Goal: Task Accomplishment & Management: Complete application form

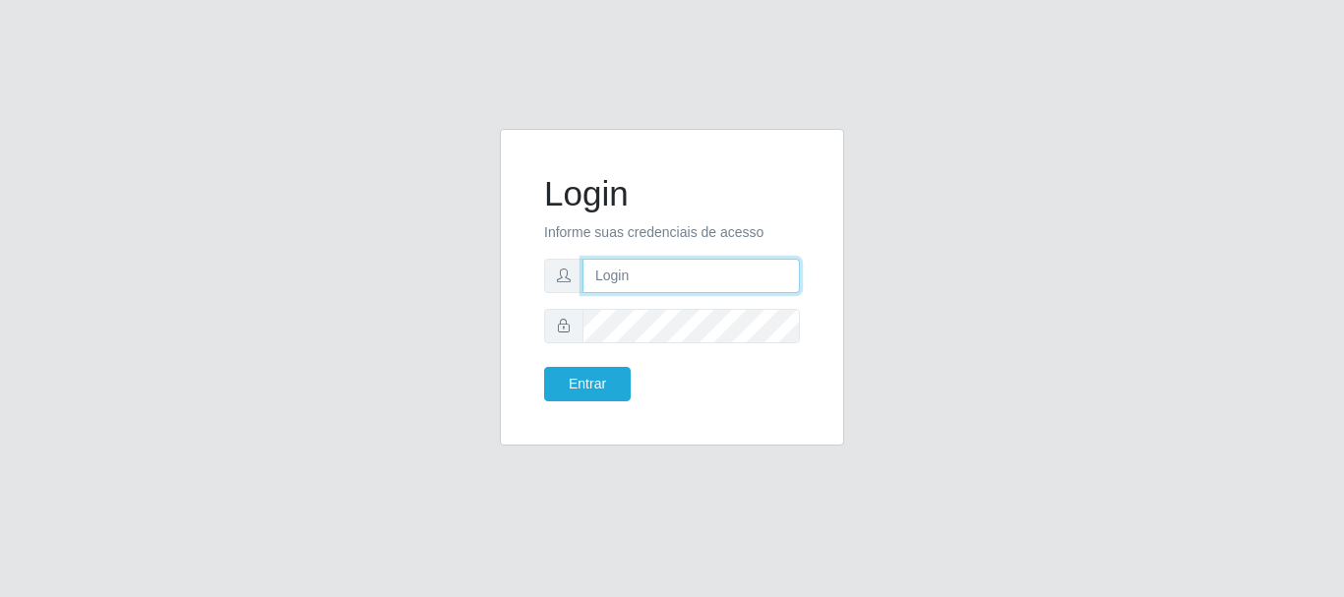
type input "[EMAIL_ADDRESS][DOMAIN_NAME]"
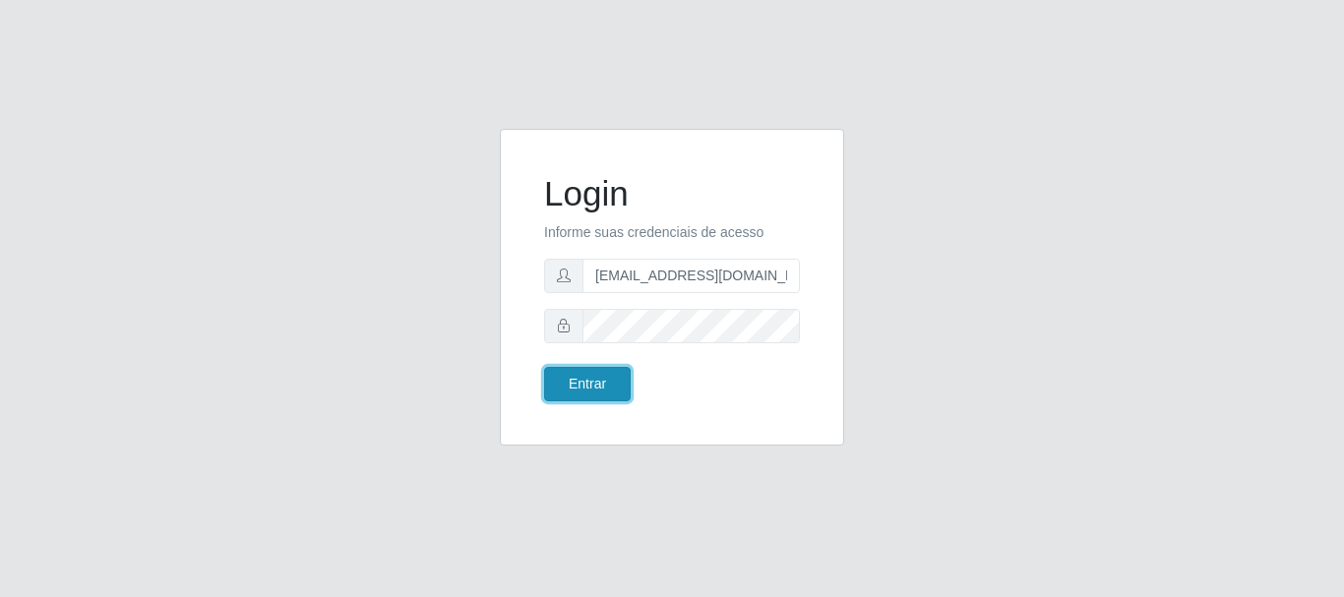
click at [594, 383] on button "Entrar" at bounding box center [587, 384] width 87 height 34
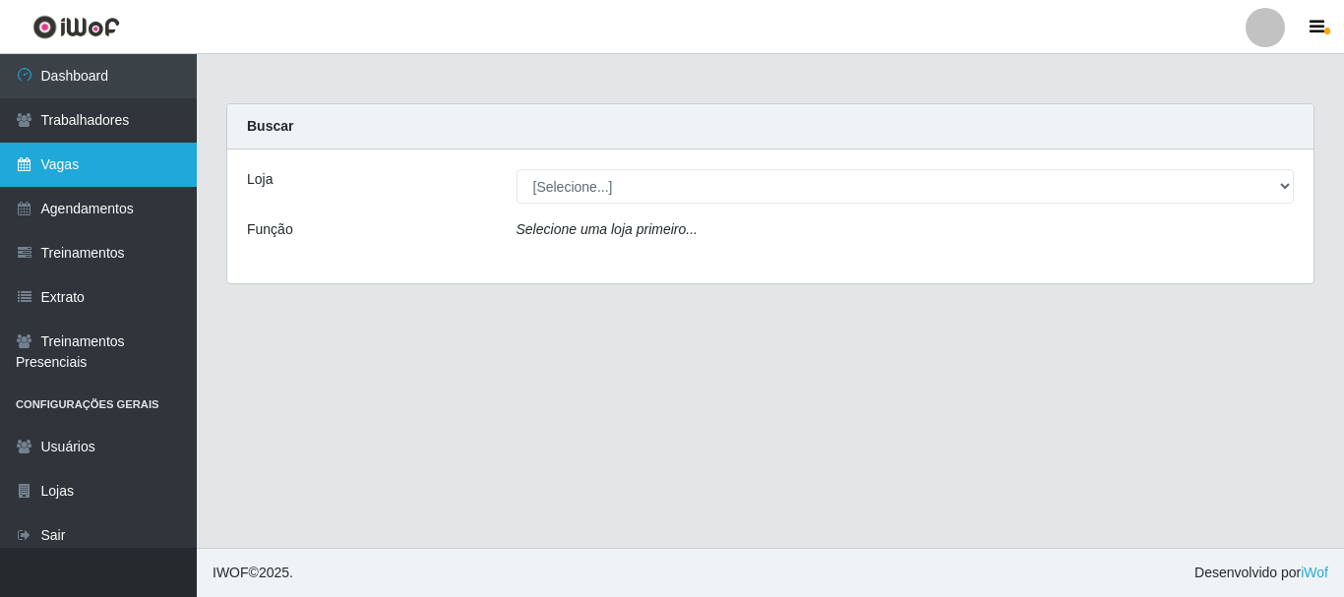
click at [82, 161] on link "Vagas" at bounding box center [98, 165] width 197 height 44
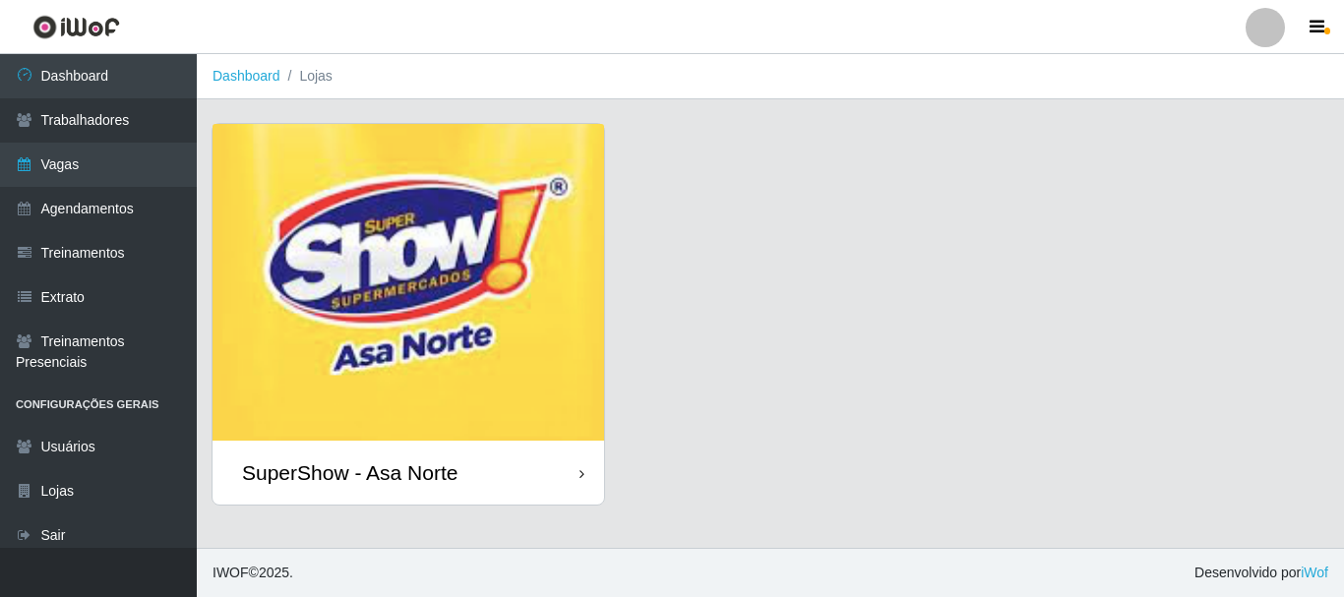
click at [459, 355] on img at bounding box center [409, 282] width 392 height 317
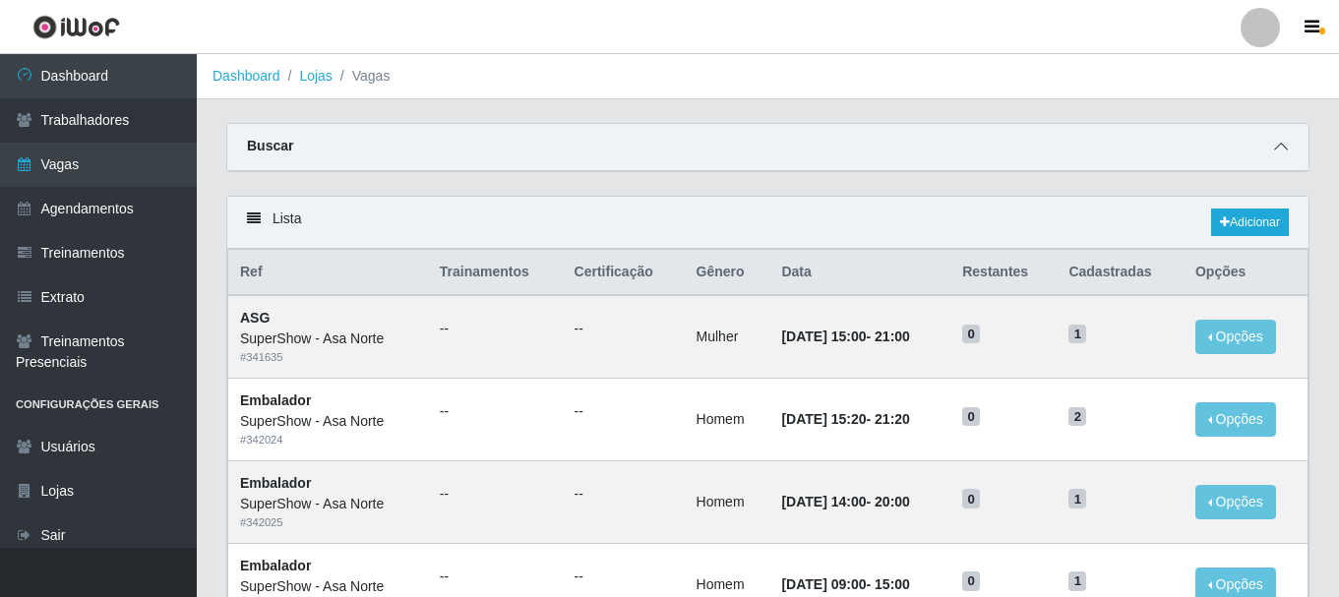
click at [1280, 150] on icon at bounding box center [1281, 147] width 14 height 14
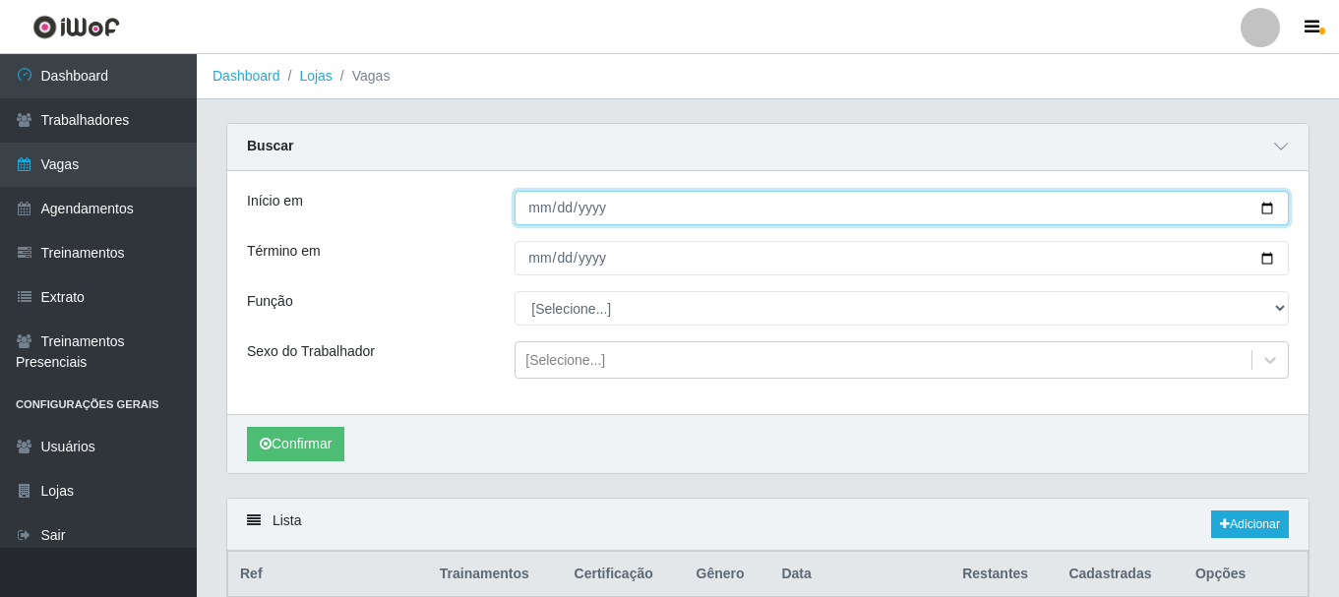
drag, startPoint x: 537, startPoint y: 208, endPoint x: 583, endPoint y: 326, distance: 126.8
click at [537, 210] on input "Início em" at bounding box center [902, 208] width 774 height 34
type input "[DATE]"
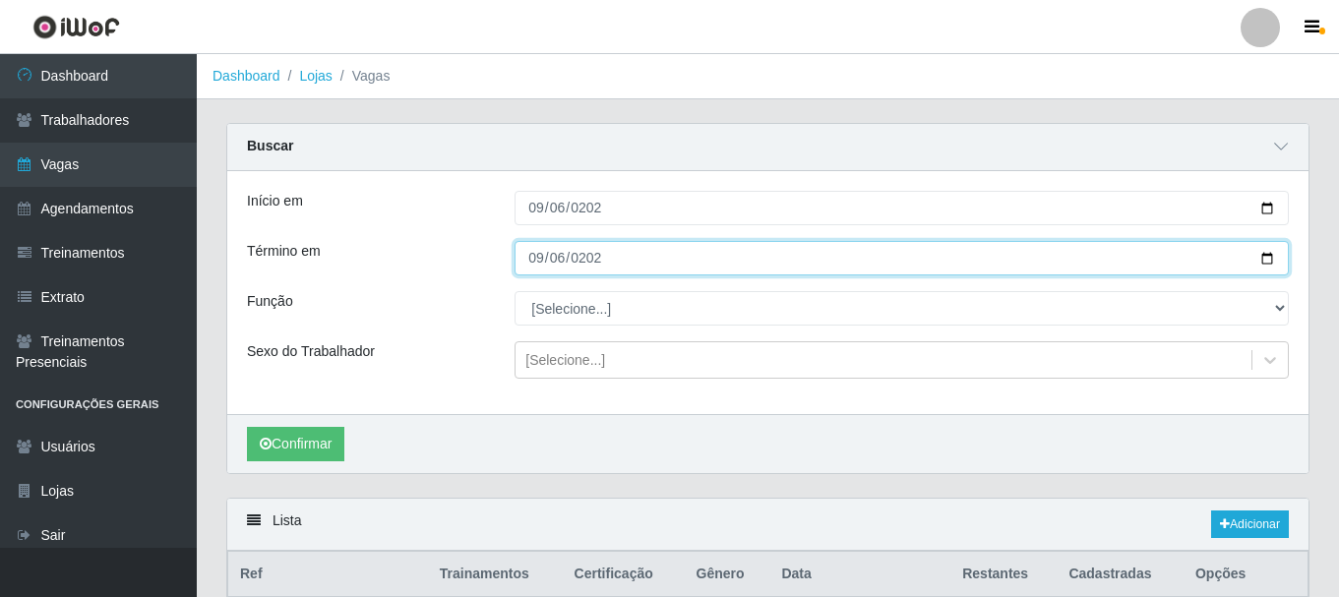
type input "[DATE]"
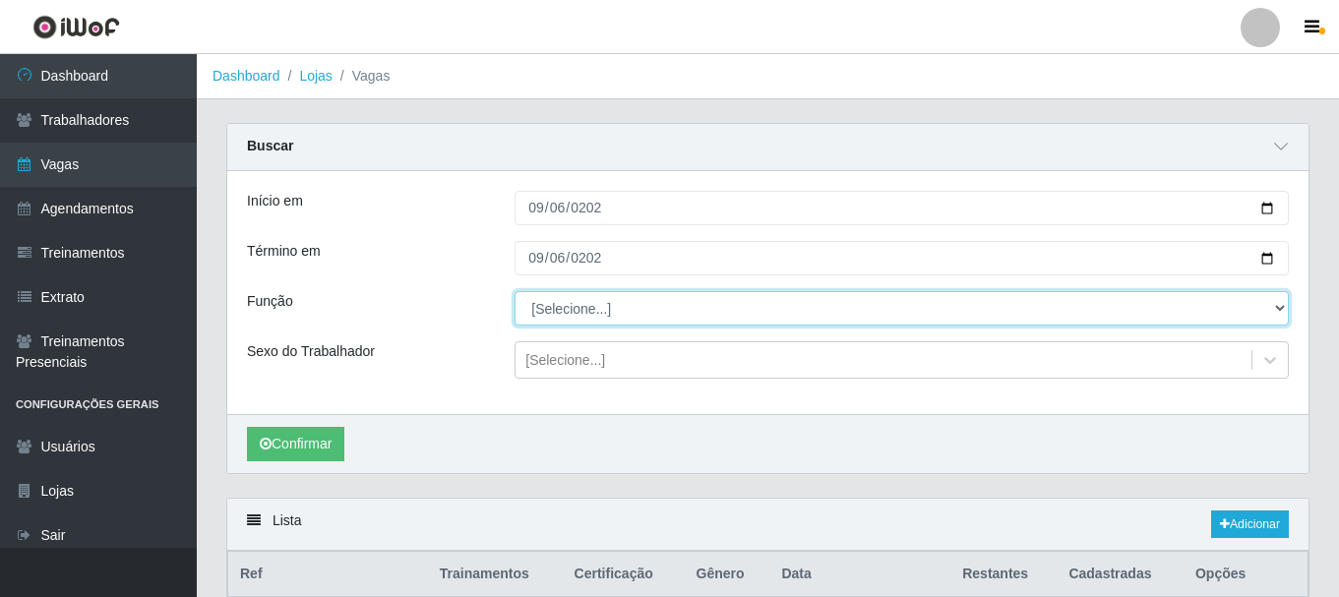
click at [593, 320] on select "[Selecione...] ASG ASG + ASG ++ Auxiliar de Depósito Auxiliar de Depósito + Aux…" at bounding box center [902, 308] width 774 height 34
select select "1"
click at [515, 292] on select "[Selecione...] ASG ASG + ASG ++ Auxiliar de Depósito Auxiliar de Depósito + Aux…" at bounding box center [902, 308] width 774 height 34
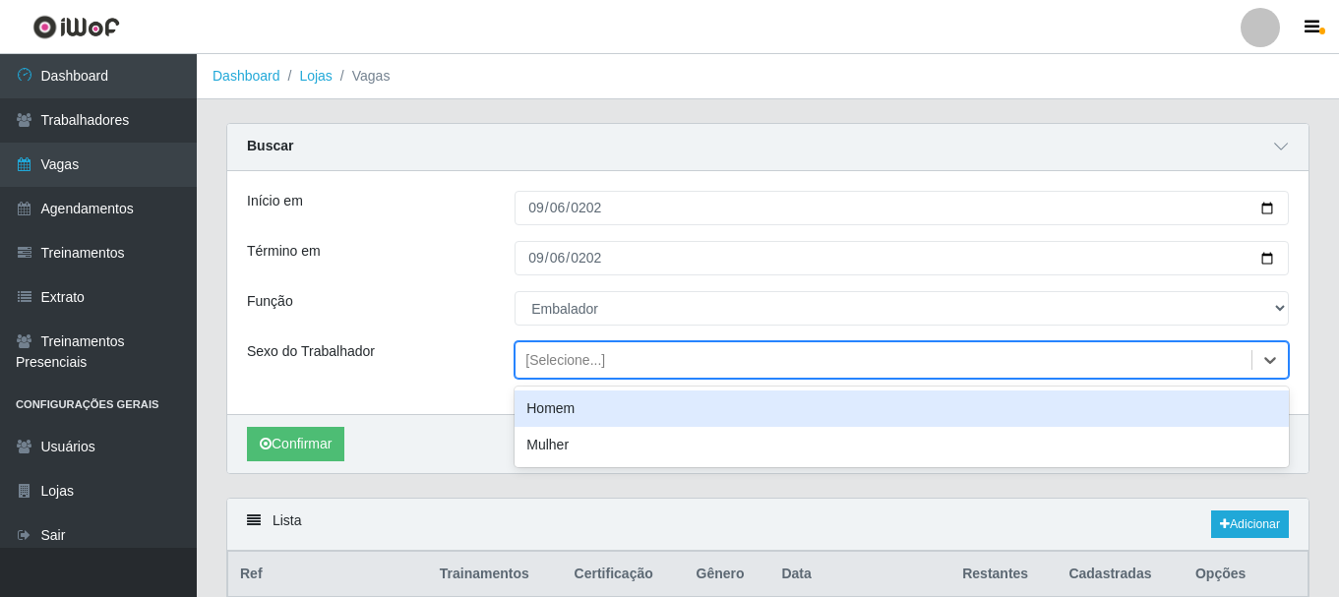
click at [569, 363] on div "[Selecione...]" at bounding box center [565, 360] width 80 height 21
click at [564, 410] on div "Homem" at bounding box center [902, 409] width 774 height 36
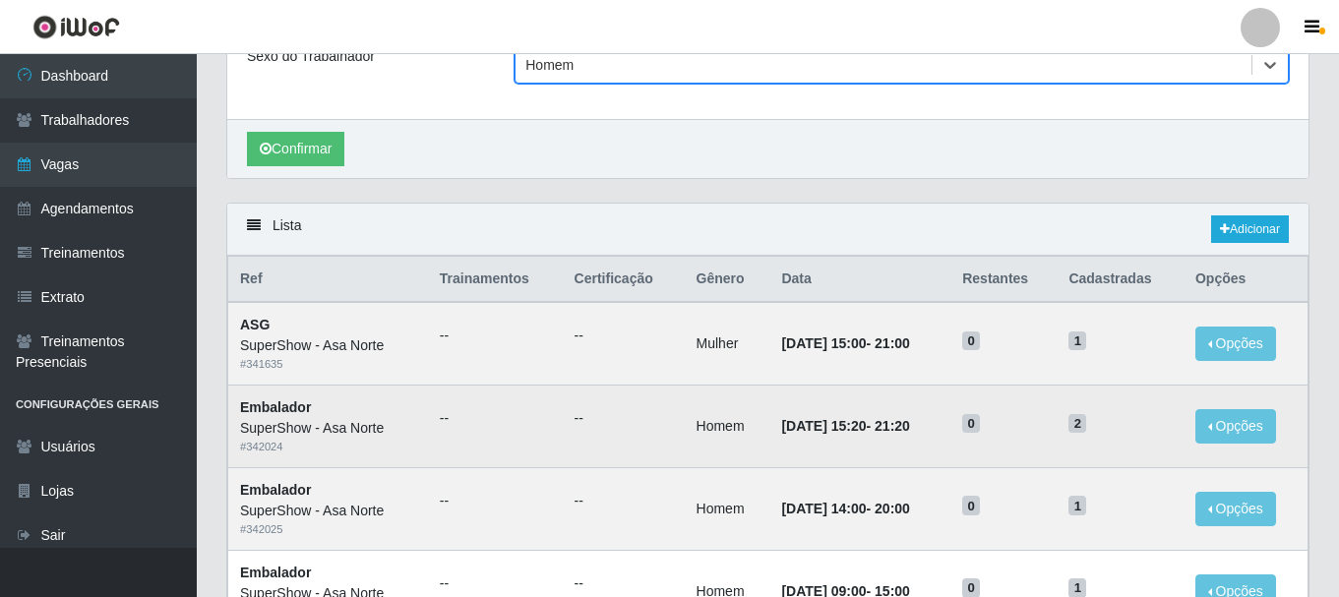
scroll to position [197, 0]
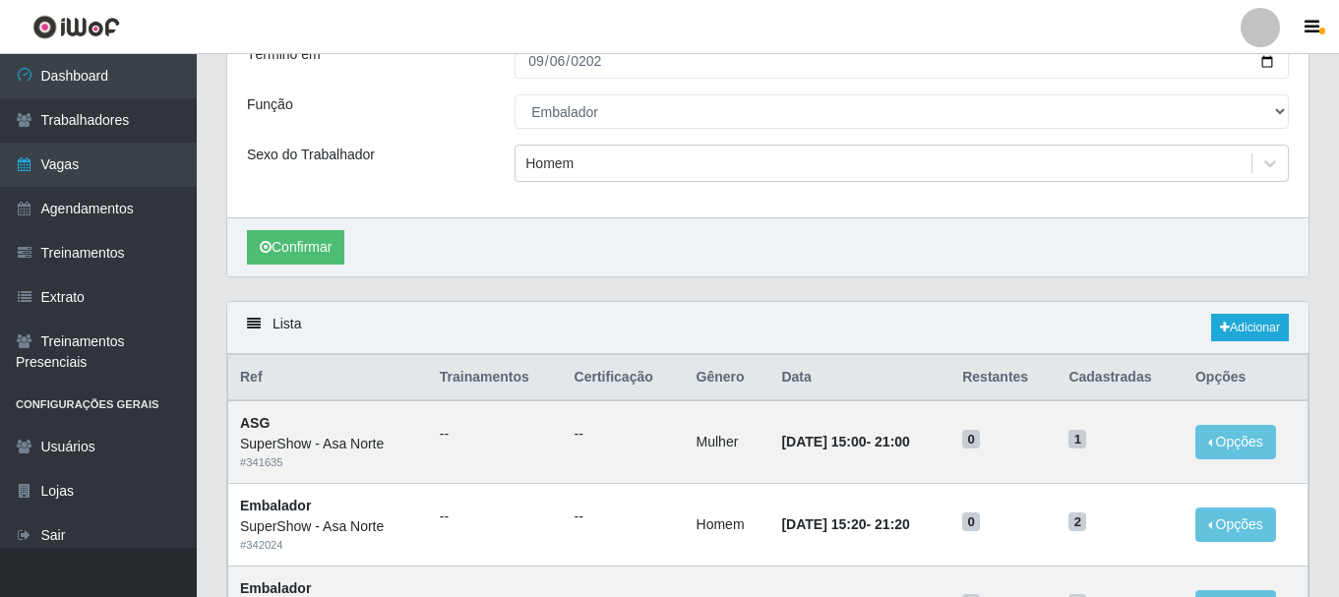
drag, startPoint x: 685, startPoint y: 288, endPoint x: 697, endPoint y: 289, distance: 11.8
click at [686, 287] on div "Carregando... Buscar Início em [DATE] Término em [DATE] Função [Selecione...] A…" at bounding box center [768, 113] width 1113 height 375
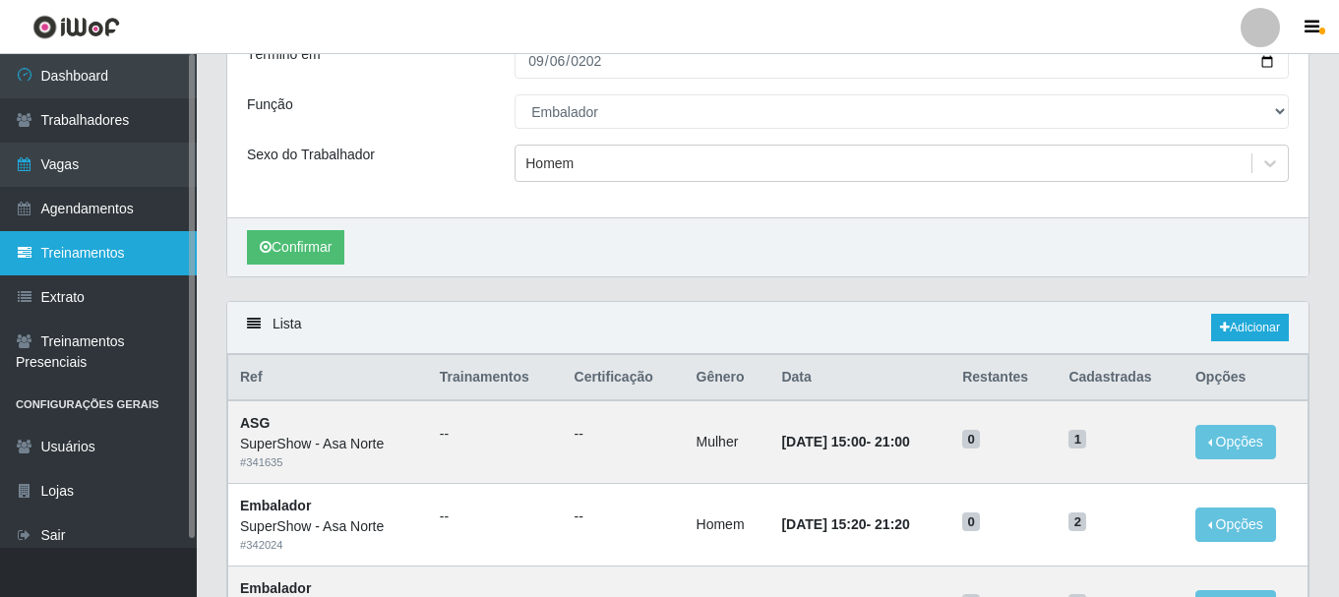
drag, startPoint x: 225, startPoint y: 236, endPoint x: 124, endPoint y: 236, distance: 101.3
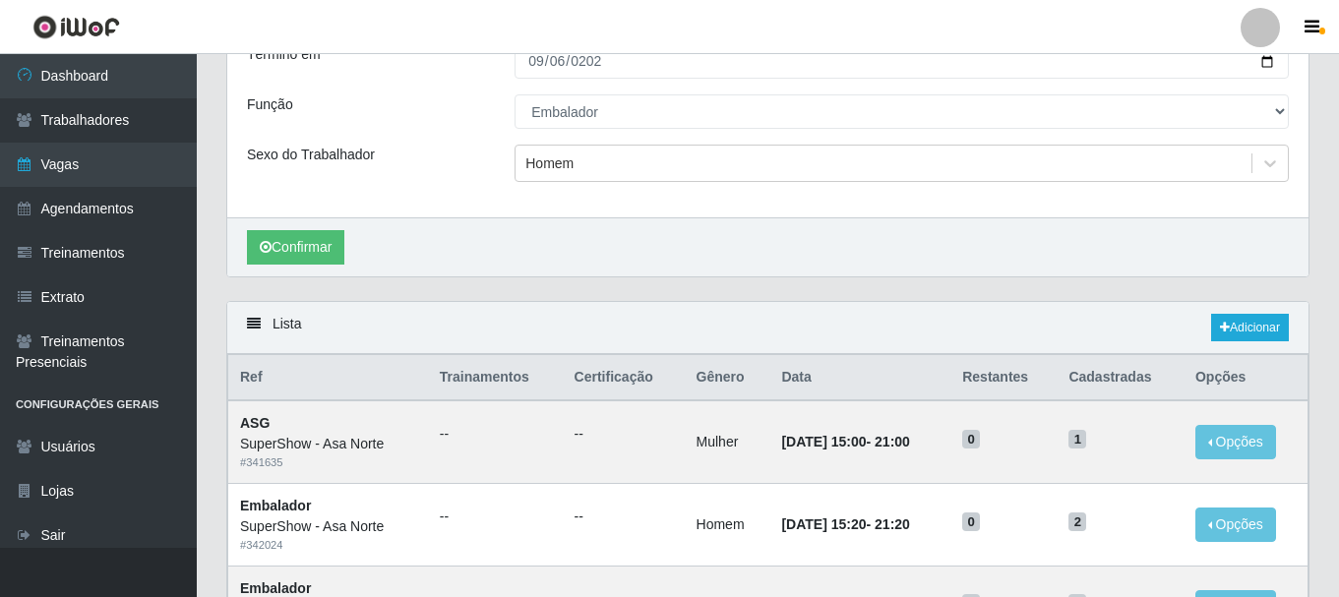
drag, startPoint x: 124, startPoint y: 236, endPoint x: 672, endPoint y: 179, distance: 551.0
click at [679, 203] on div "Início em [DATE] Término em [DATE] Função [Selecione...] ASG ASG + ASG ++ Auxil…" at bounding box center [767, 125] width 1081 height 302
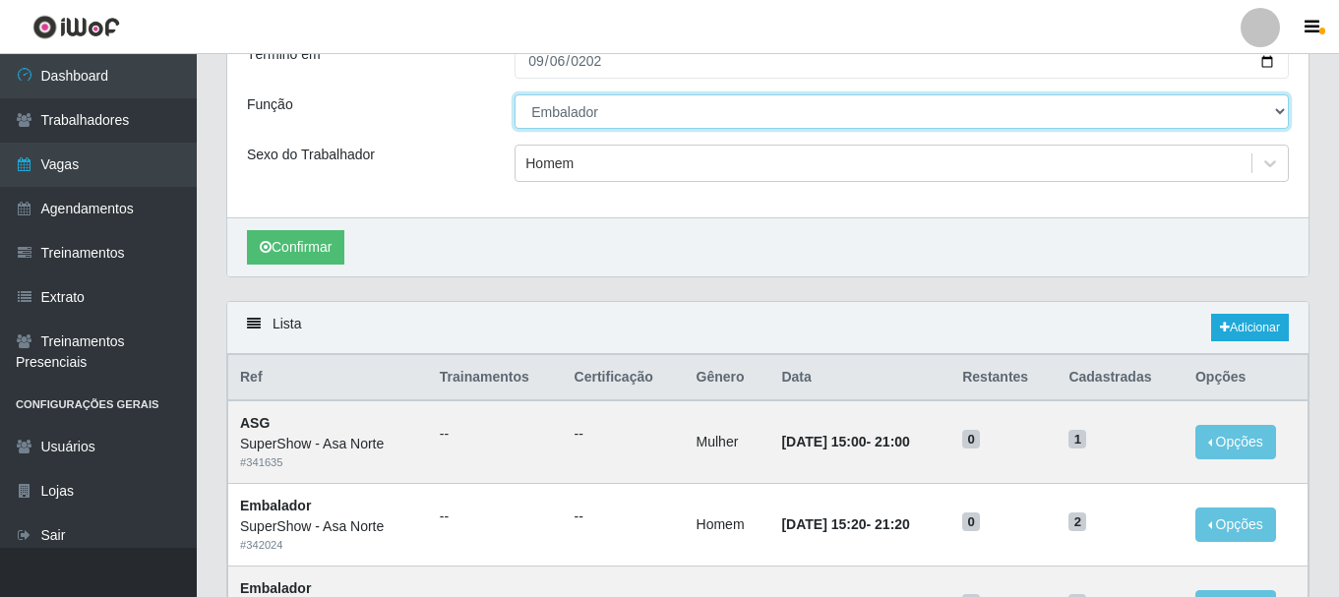
click at [604, 108] on select "[Selecione...] ASG ASG + ASG ++ Auxiliar de Depósito Auxiliar de Depósito + Aux…" at bounding box center [902, 111] width 774 height 34
click at [604, 111] on select "[Selecione...] ASG ASG + ASG ++ Auxiliar de Depósito Auxiliar de Depósito + Aux…" at bounding box center [902, 111] width 774 height 34
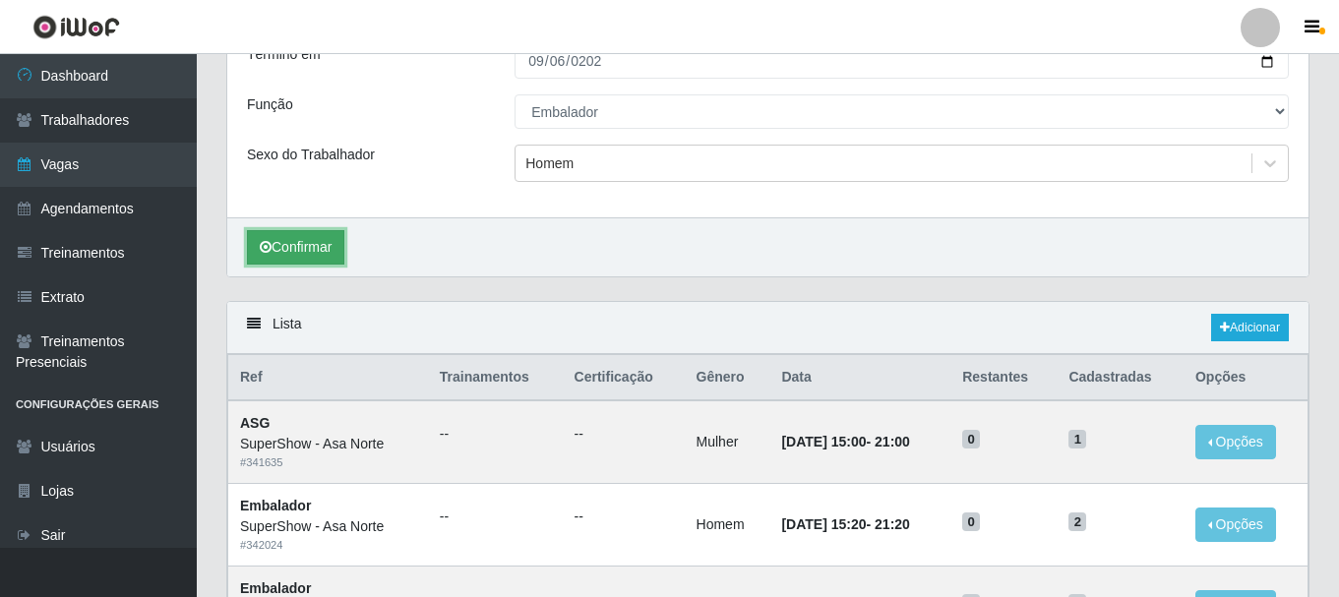
click at [325, 251] on button "Confirmar" at bounding box center [295, 247] width 97 height 34
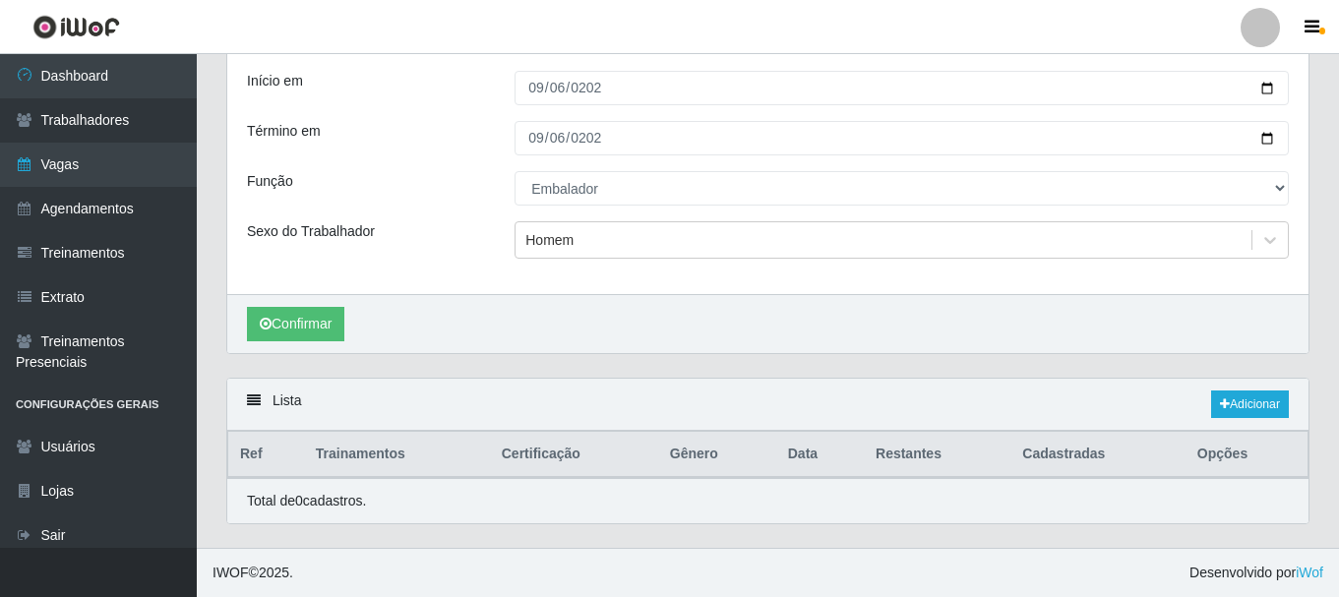
scroll to position [121, 0]
click at [1258, 406] on link "Adicionar" at bounding box center [1250, 405] width 78 height 28
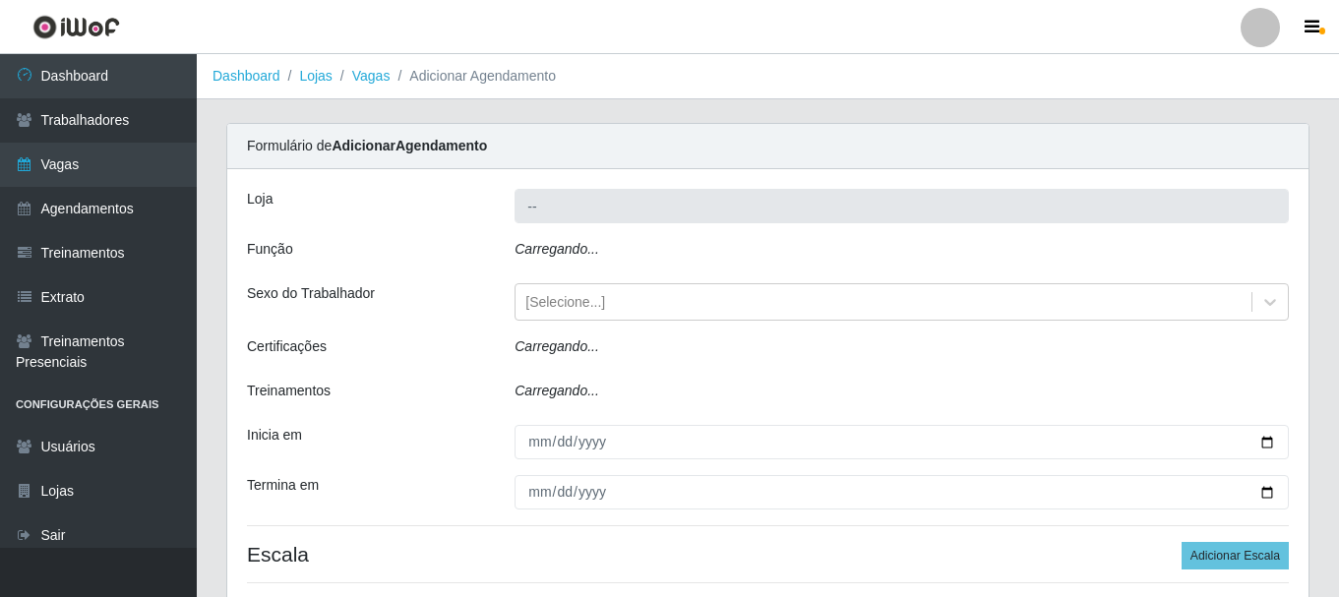
type input "SuperShow - Asa Norte"
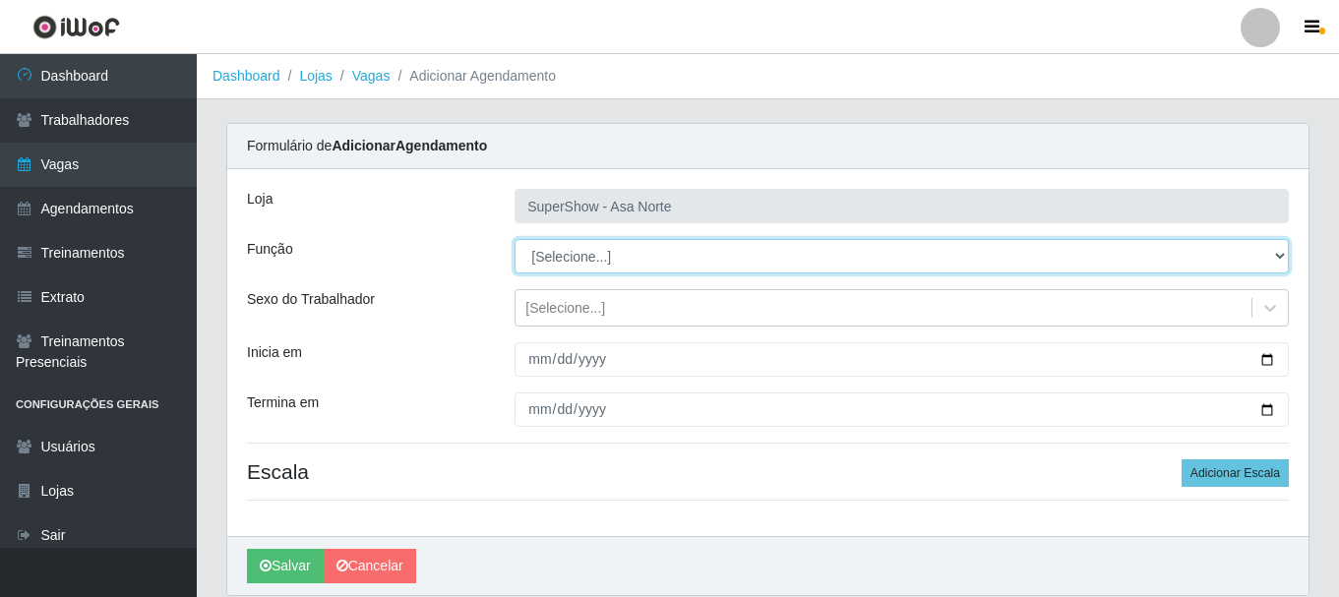
click at [813, 249] on select "[Selecione...] ASG ASG + ASG ++ Auxiliar de Depósito Auxiliar de Depósito + Aux…" at bounding box center [902, 256] width 774 height 34
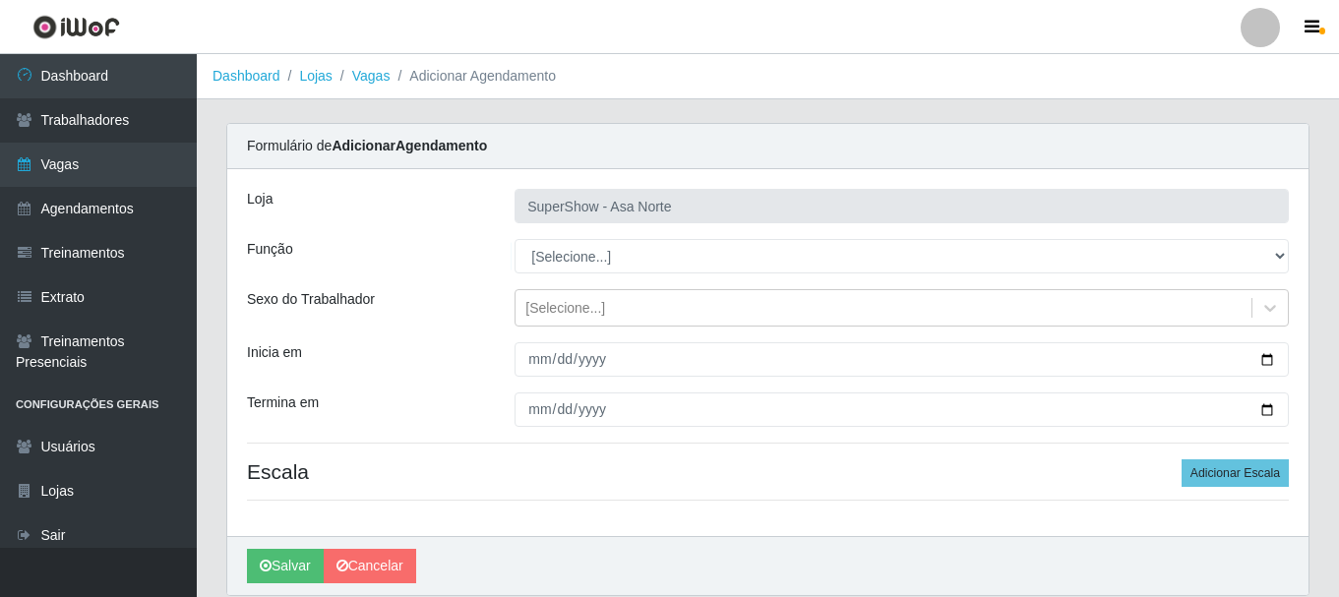
click at [476, 221] on div "Loja" at bounding box center [366, 206] width 268 height 34
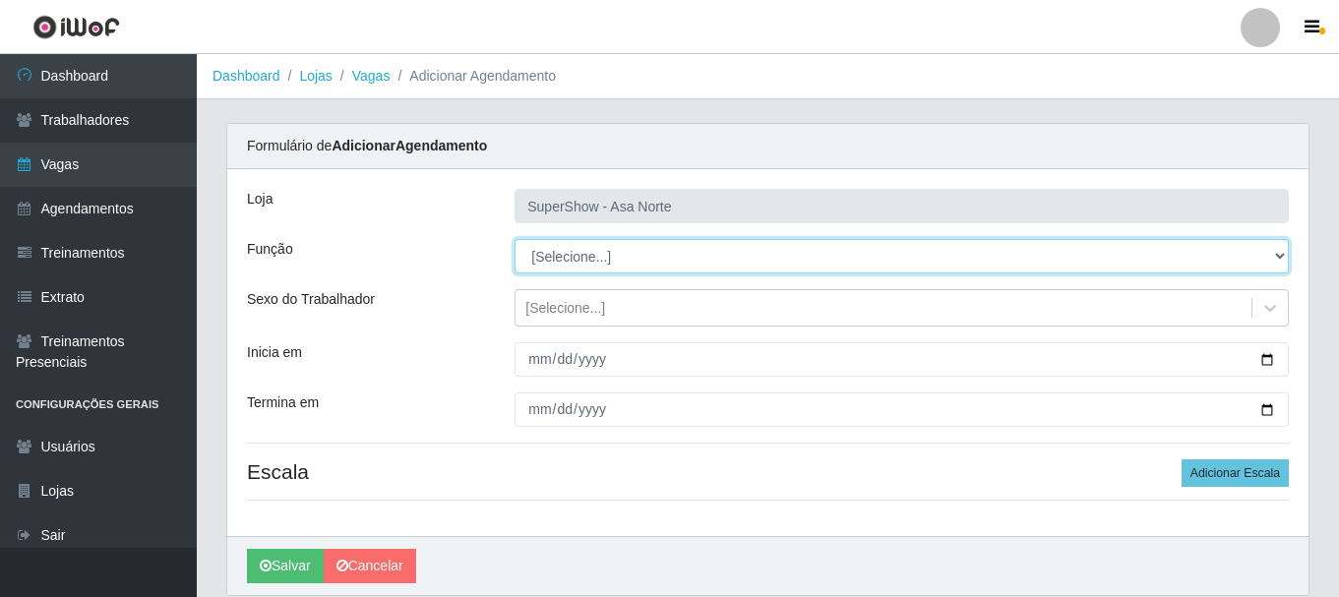
click at [610, 258] on select "[Selecione...] ASG ASG + ASG ++ Auxiliar de Depósito Auxiliar de Depósito + Aux…" at bounding box center [902, 256] width 774 height 34
select select "1"
click at [515, 239] on select "[Selecione...] ASG ASG + ASG ++ Auxiliar de Depósito Auxiliar de Depósito + Aux…" at bounding box center [902, 256] width 774 height 34
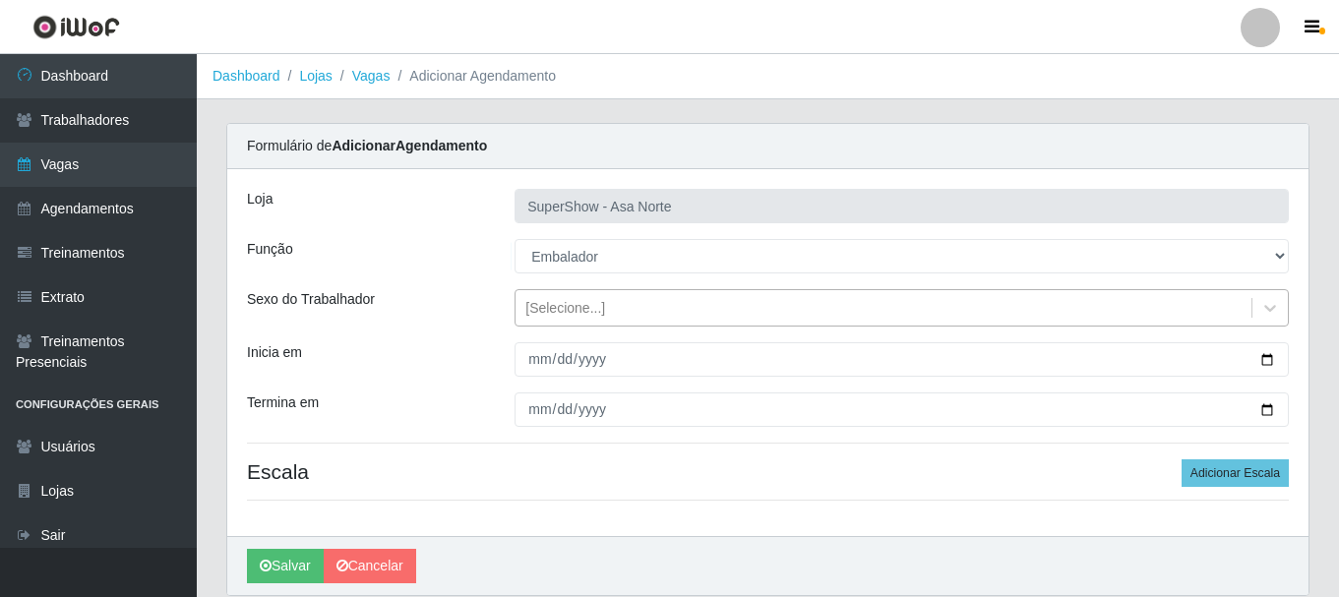
click at [582, 305] on div "[Selecione...]" at bounding box center [565, 308] width 80 height 21
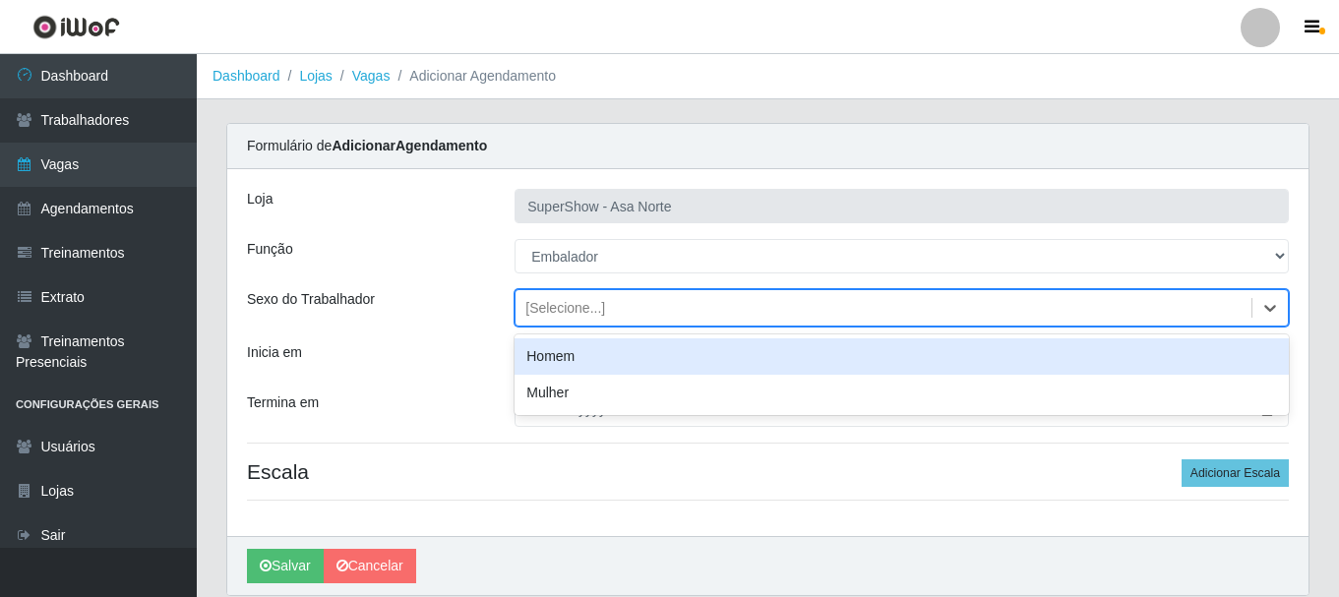
click at [614, 355] on div "Homem" at bounding box center [902, 356] width 774 height 36
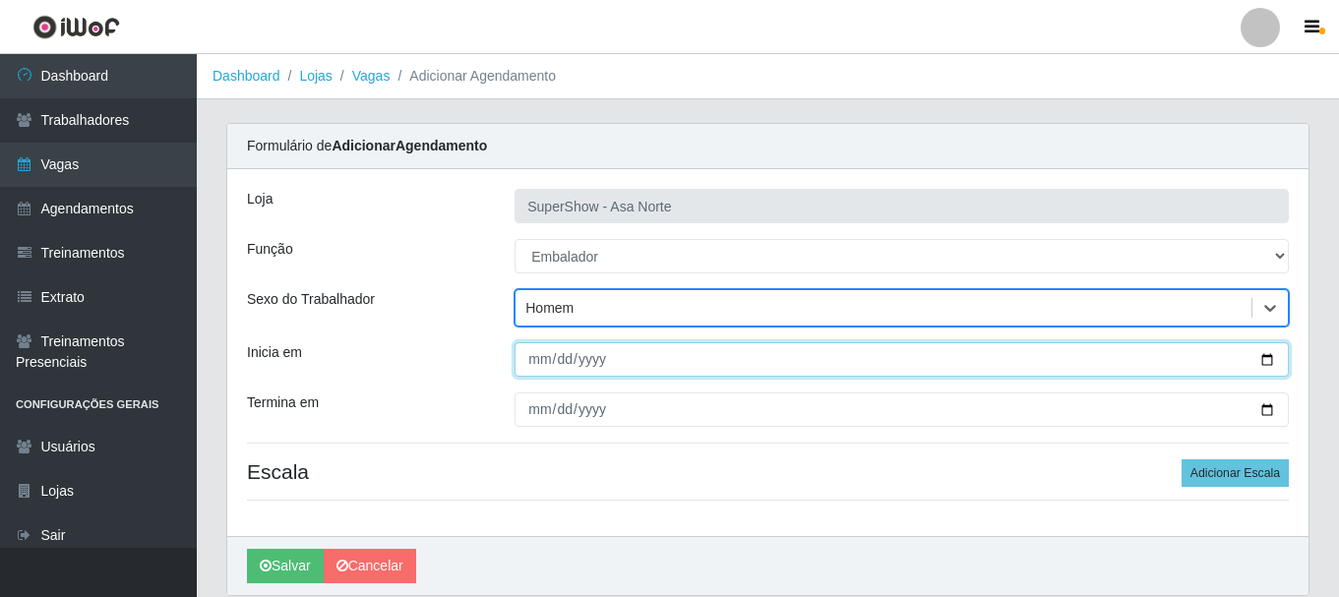
click at [539, 361] on input "Inicia em" at bounding box center [902, 359] width 774 height 34
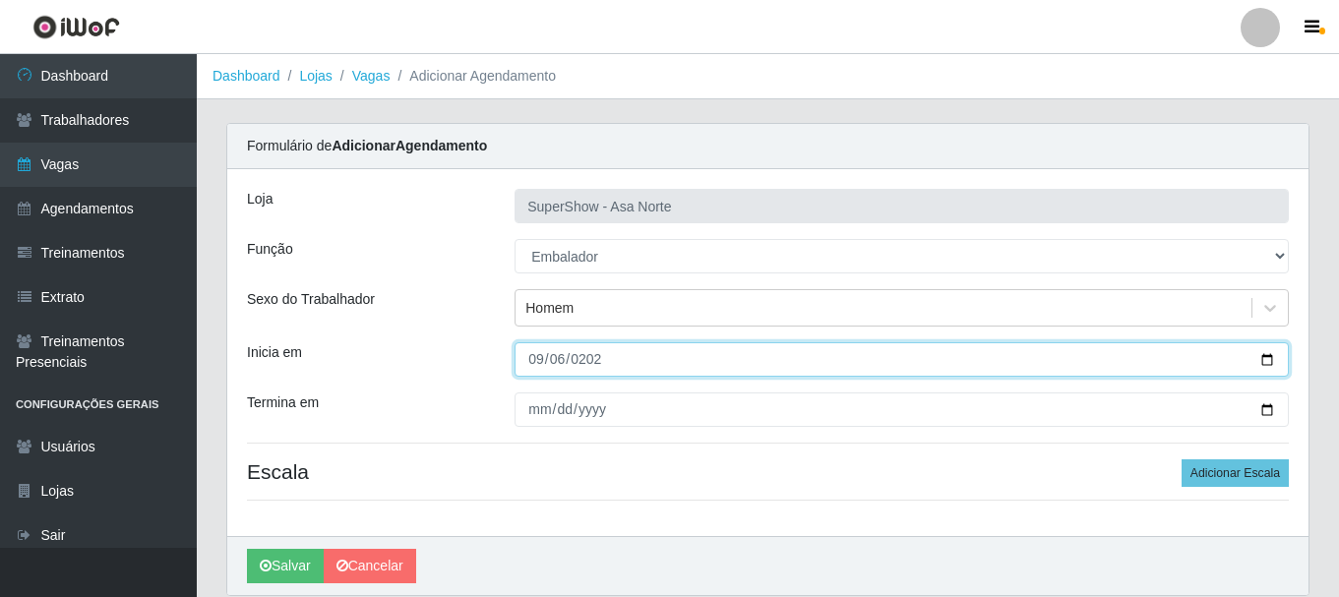
type input "[DATE]"
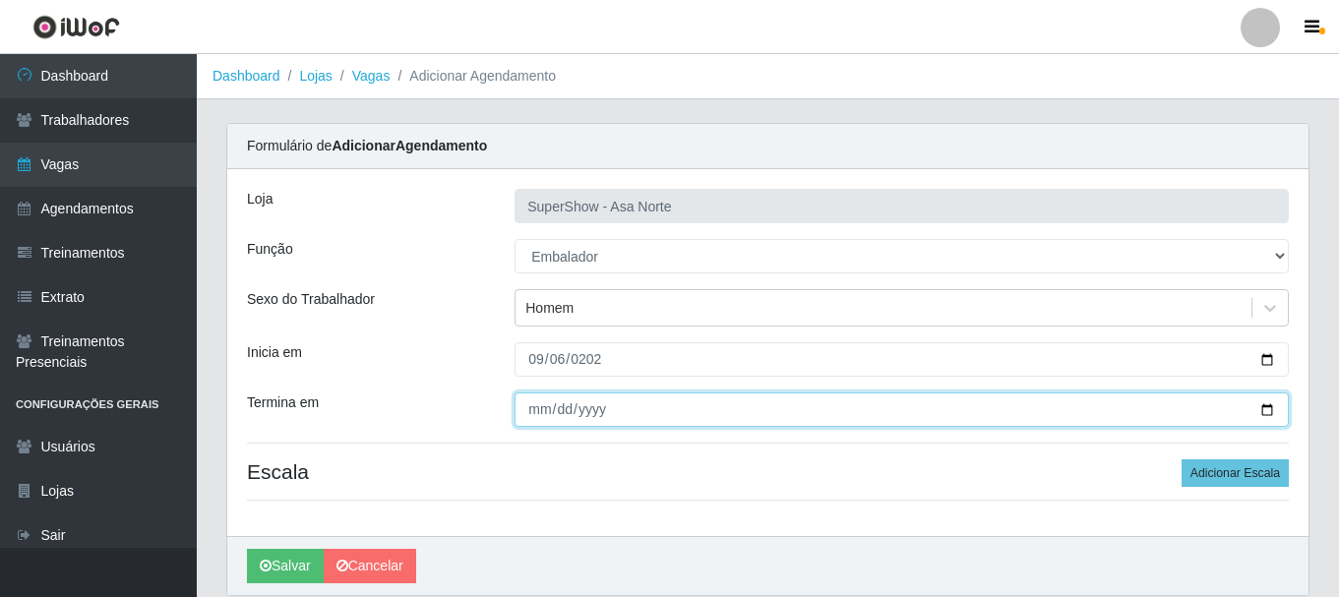
click at [539, 409] on input "Termina em" at bounding box center [902, 410] width 774 height 34
click at [533, 408] on input "Termina em" at bounding box center [902, 410] width 774 height 34
type input "[DATE]"
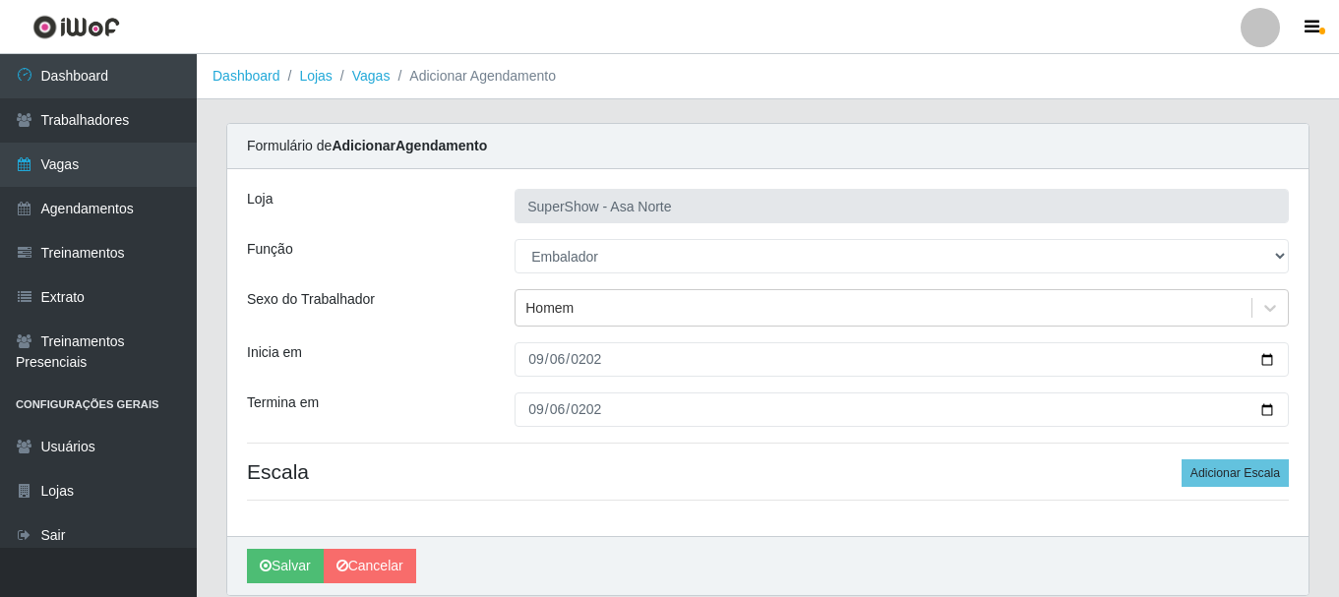
click at [487, 383] on div "Loja SuperShow - Asa Norte Função [Selecione...] ASG ASG + ASG ++ Auxiliar de D…" at bounding box center [767, 352] width 1081 height 367
click at [483, 382] on div "Loja SuperShow - Asa Norte Função [Selecione...] ASG ASG + ASG ++ Auxiliar de D…" at bounding box center [767, 352] width 1081 height 367
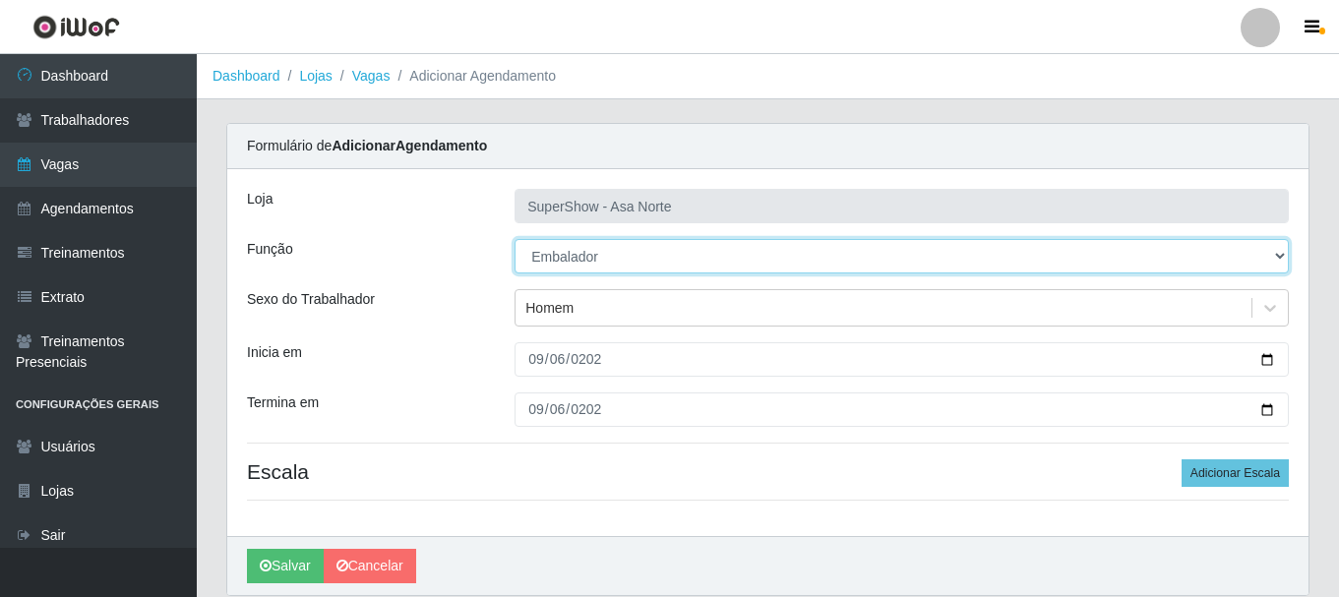
click at [615, 256] on select "[Selecione...] ASG ASG + ASG ++ Auxiliar de Depósito Auxiliar de Depósito + Aux…" at bounding box center [902, 256] width 774 height 34
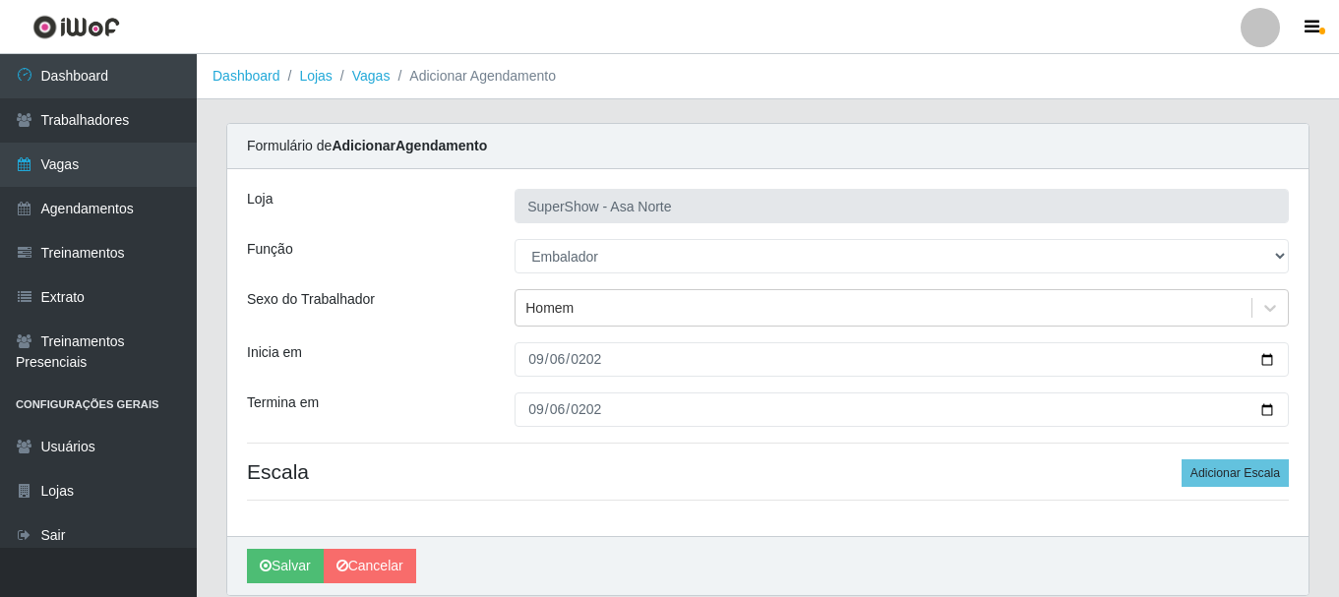
click at [449, 237] on div "Loja SuperShow - Asa Norte Função [Selecione...] ASG ASG + ASG ++ Auxiliar de D…" at bounding box center [767, 352] width 1081 height 367
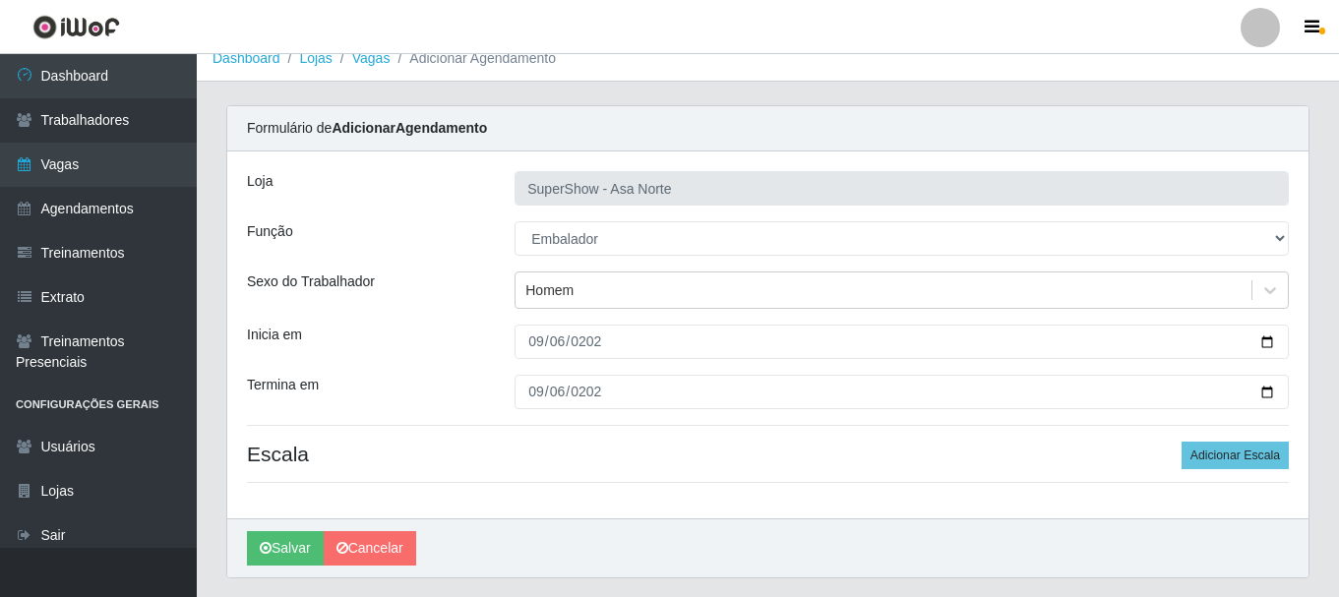
scroll to position [72, 0]
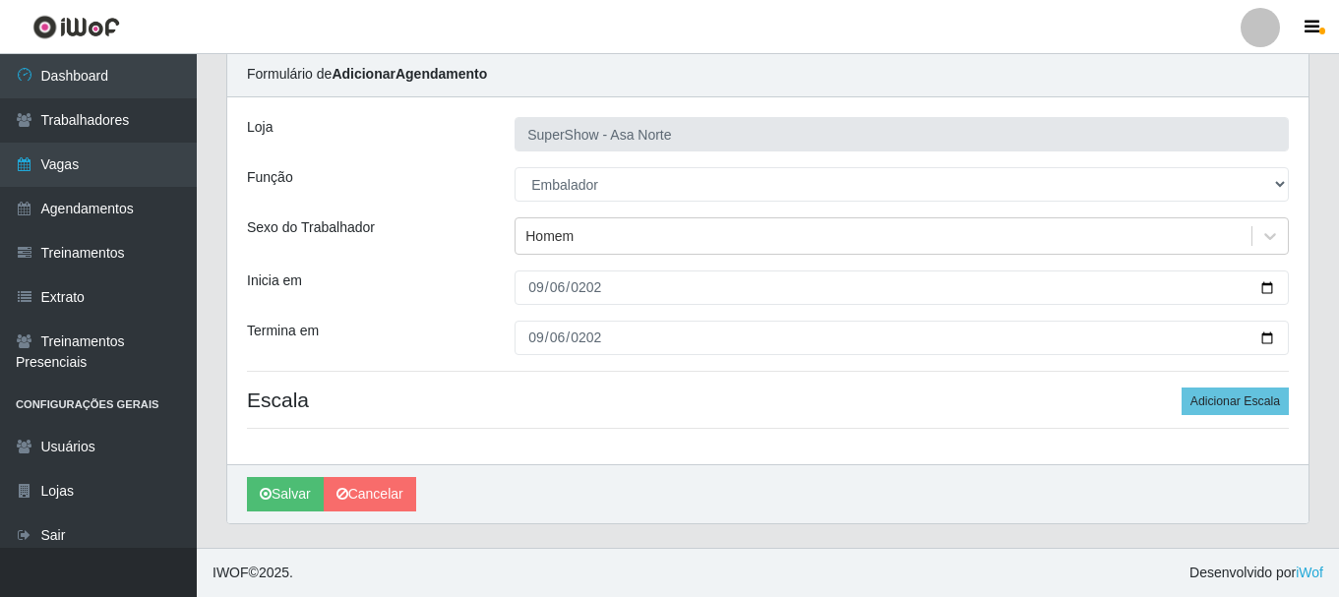
click at [642, 309] on div "Loja SuperShow - Asa Norte Função [Selecione...] ASG ASG + ASG ++ Auxiliar de D…" at bounding box center [767, 280] width 1081 height 367
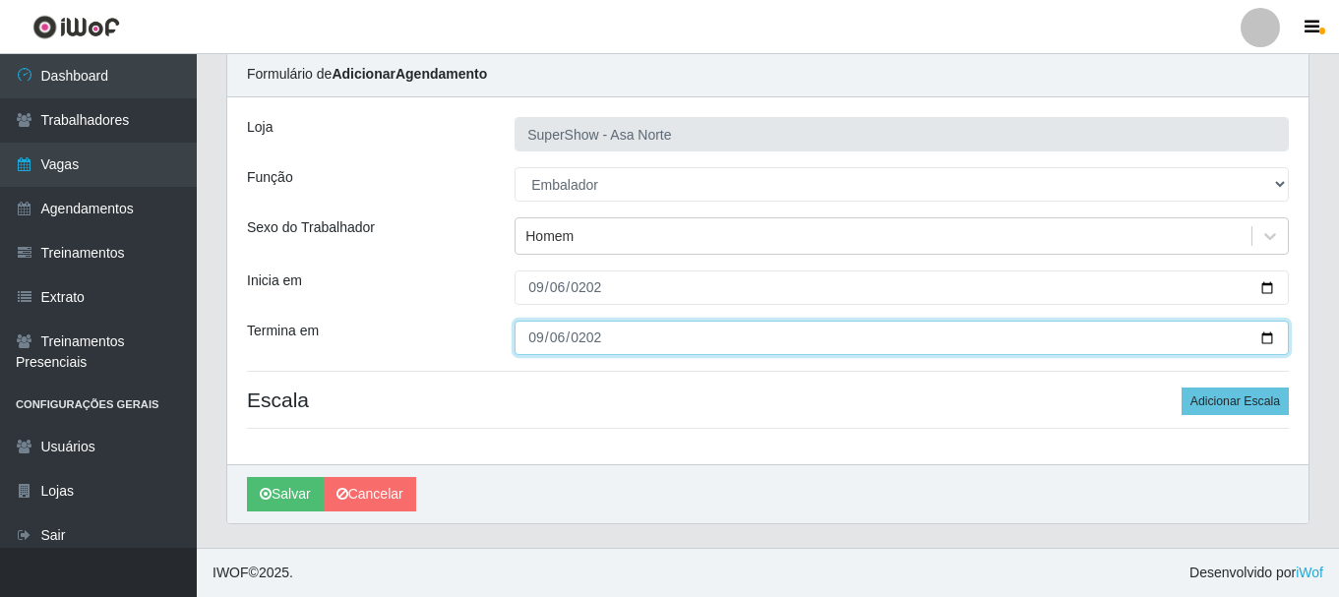
drag, startPoint x: 606, startPoint y: 341, endPoint x: 585, endPoint y: 335, distance: 21.8
click at [585, 335] on input "[DATE]" at bounding box center [902, 338] width 774 height 34
click at [583, 337] on input "[DATE]" at bounding box center [902, 338] width 774 height 34
click at [568, 337] on input "[DATE]" at bounding box center [902, 338] width 774 height 34
click at [560, 339] on input "[DATE]" at bounding box center [902, 338] width 774 height 34
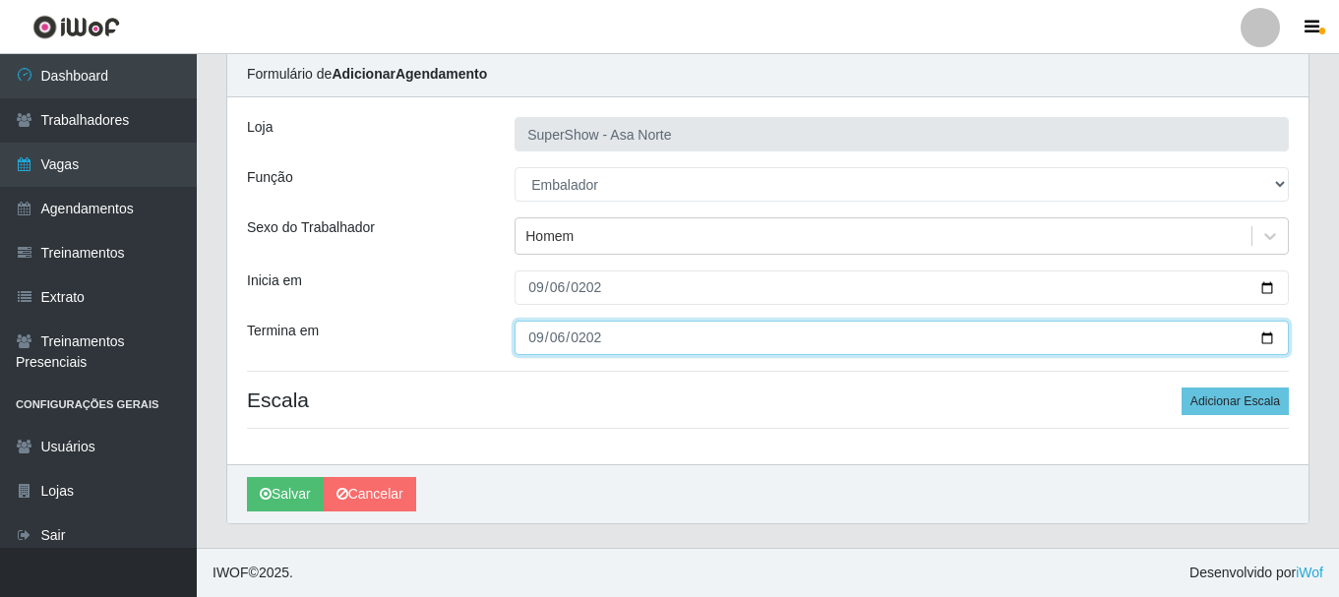
click at [542, 336] on input "[DATE]" at bounding box center [902, 338] width 774 height 34
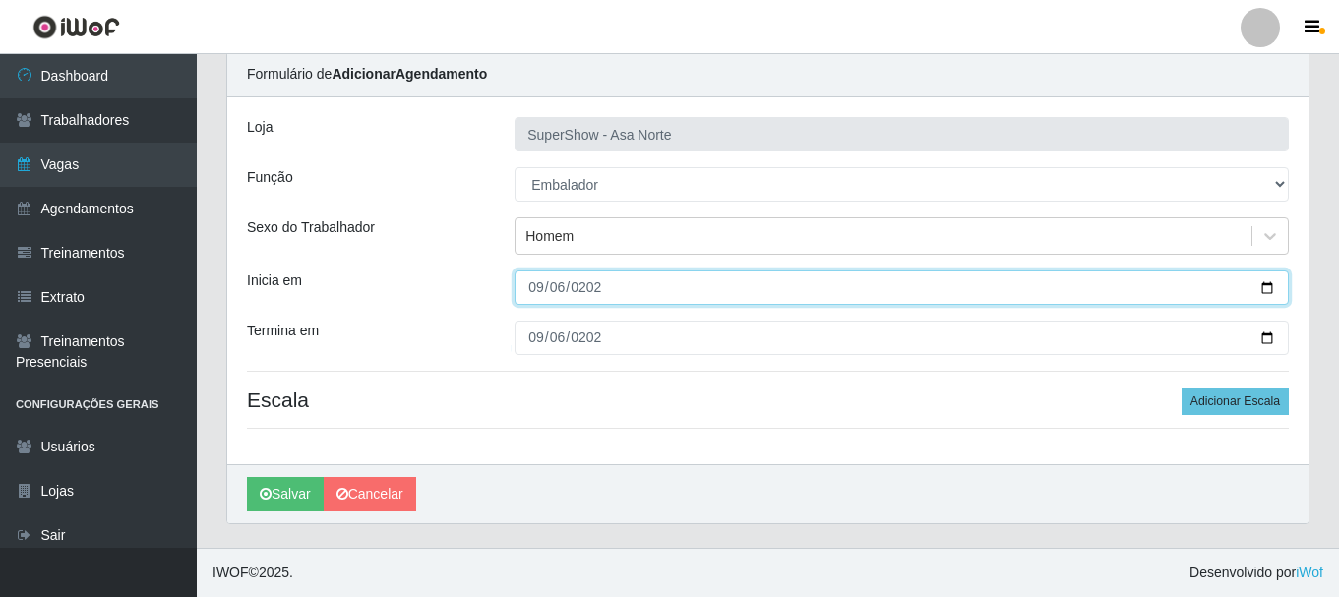
click at [537, 287] on input "[DATE]" at bounding box center [902, 288] width 774 height 34
click at [554, 289] on input "[DATE]" at bounding box center [902, 288] width 774 height 34
click at [591, 288] on input "[DATE]" at bounding box center [902, 288] width 774 height 34
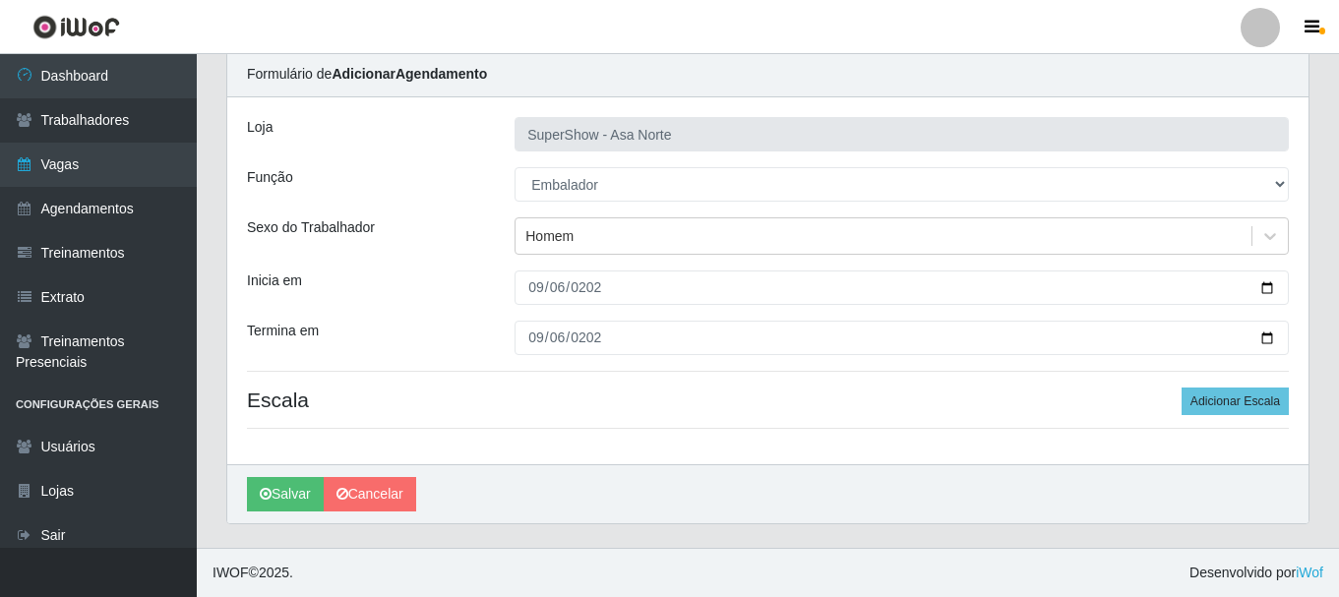
drag, startPoint x: 590, startPoint y: 316, endPoint x: 601, endPoint y: 336, distance: 22.5
click at [592, 316] on div "Loja SuperShow - Asa Norte Função [Selecione...] ASG ASG + ASG ++ Auxiliar de D…" at bounding box center [767, 280] width 1081 height 367
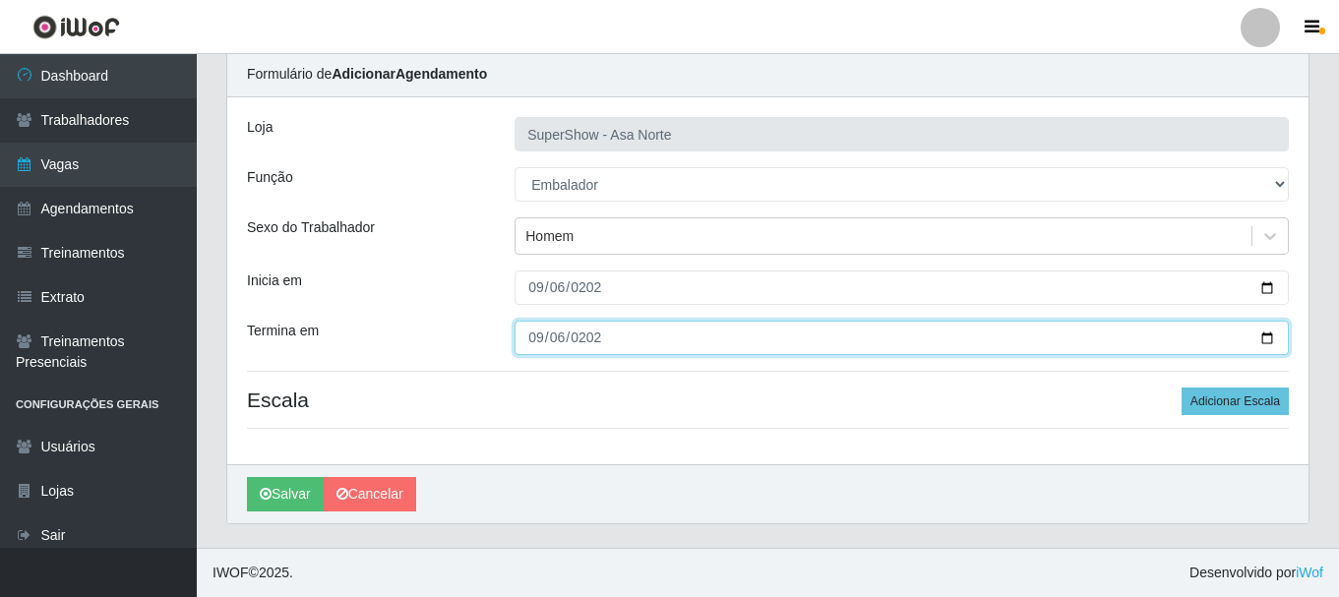
click at [602, 337] on input "[DATE]" at bounding box center [902, 338] width 774 height 34
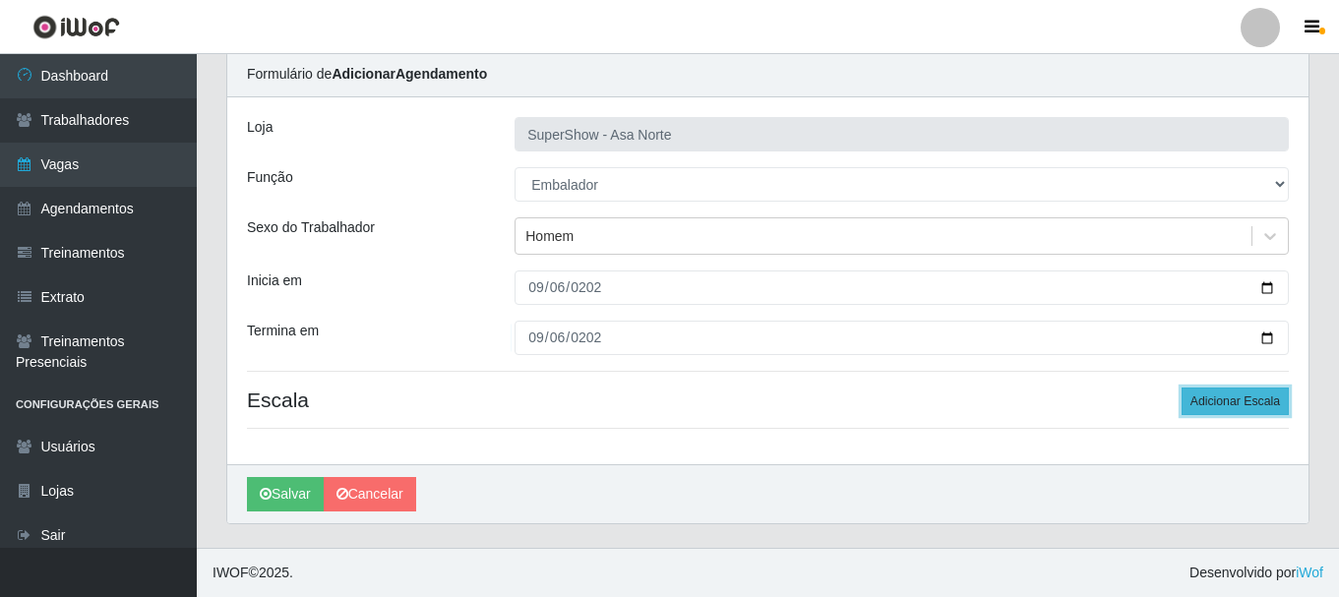
click at [1233, 405] on button "Adicionar Escala" at bounding box center [1235, 402] width 107 height 28
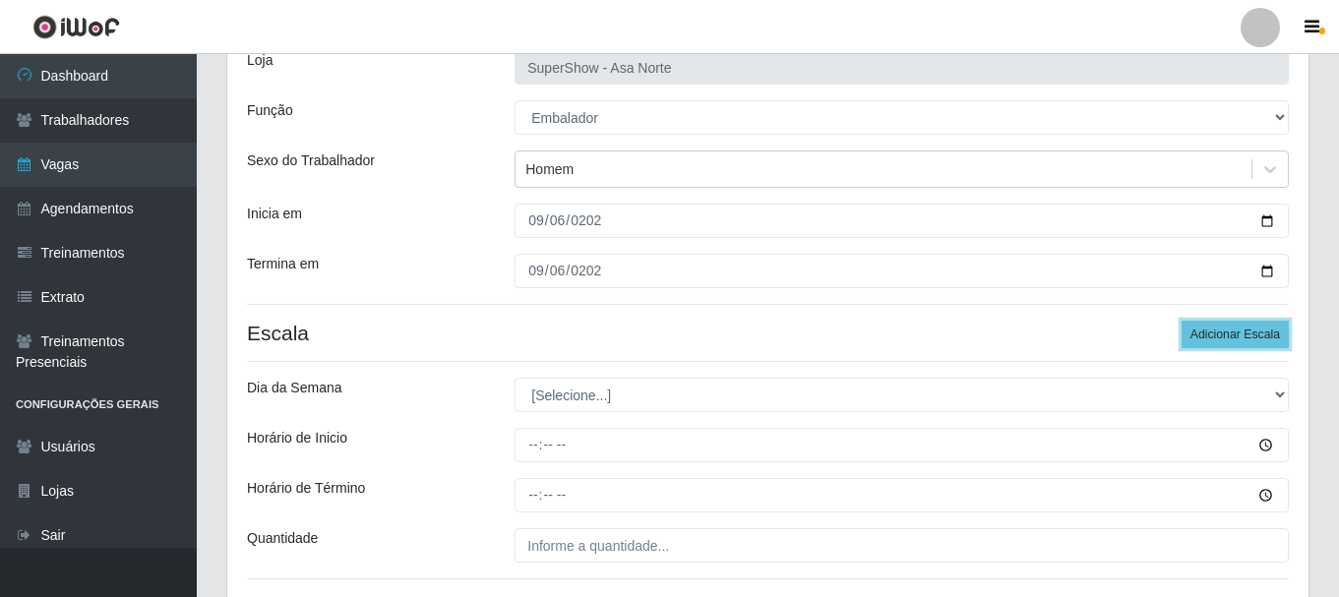
scroll to position [170, 0]
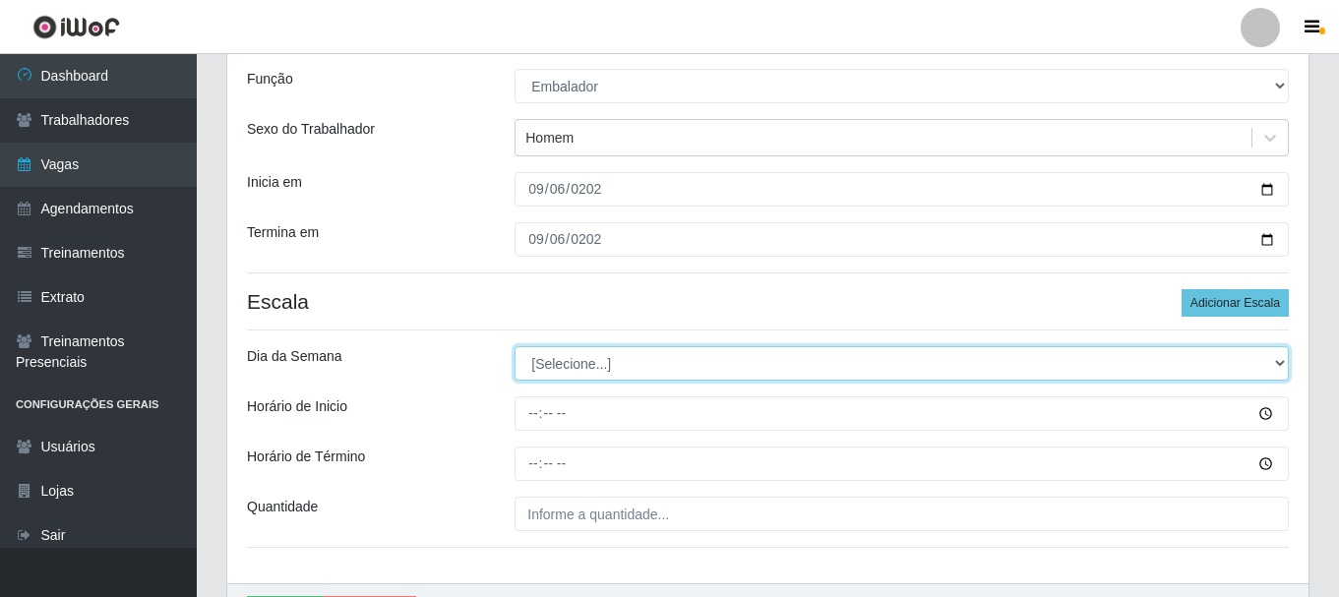
click at [591, 362] on select "[Selecione...] Segunda Terça Quarta Quinta Sexta Sábado Domingo" at bounding box center [902, 363] width 774 height 34
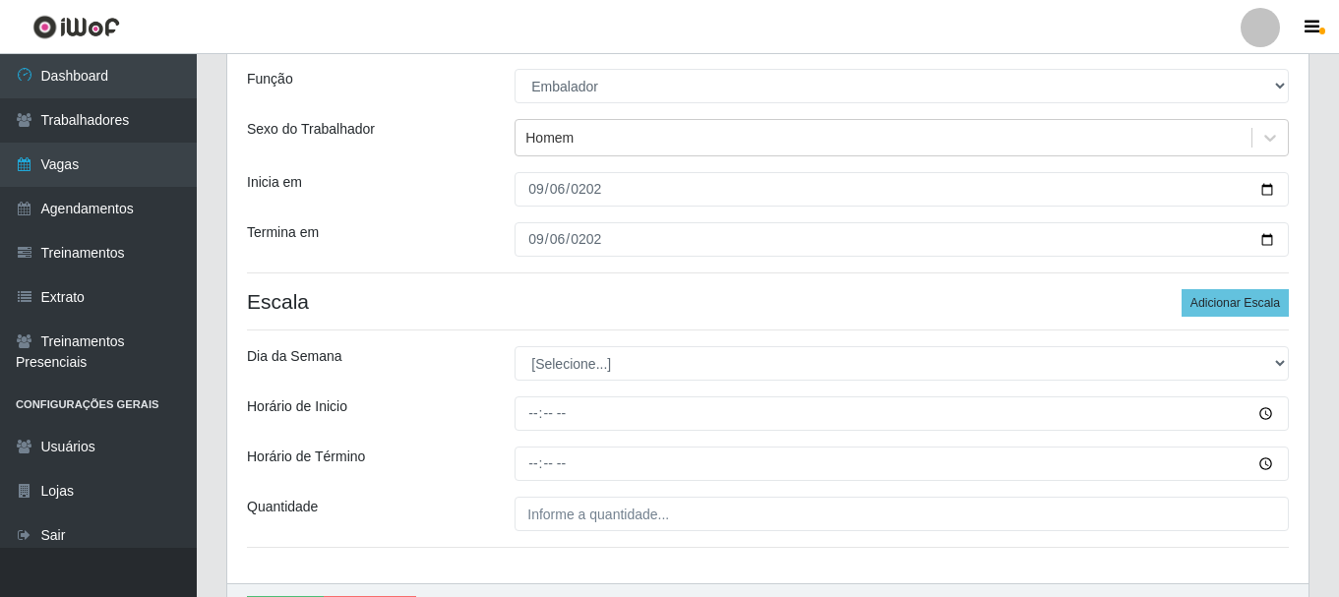
click at [604, 304] on h4 "Escala Adicionar Escala" at bounding box center [768, 301] width 1042 height 25
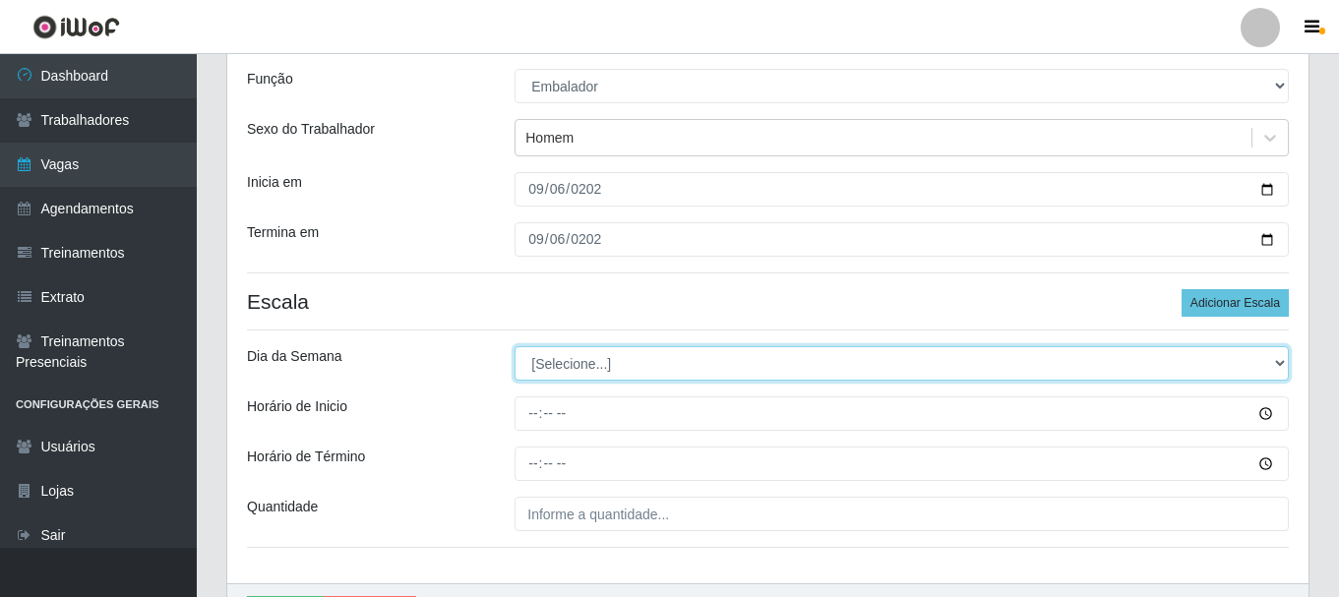
click at [641, 359] on select "[Selecione...] Segunda Terça Quarta Quinta Sexta Sábado Domingo" at bounding box center [902, 363] width 774 height 34
click at [649, 363] on select "[Selecione...] Segunda Terça Quarta Quinta Sexta Sábado Domingo" at bounding box center [902, 363] width 774 height 34
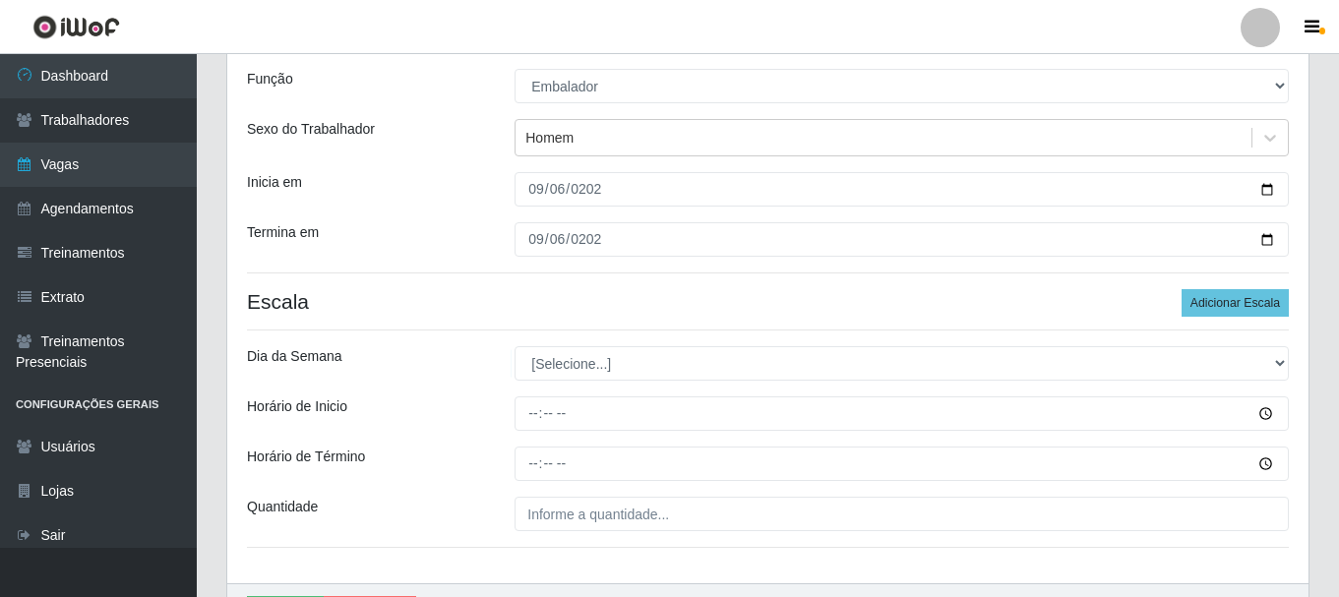
click at [769, 302] on h4 "Escala Adicionar Escala" at bounding box center [768, 301] width 1042 height 25
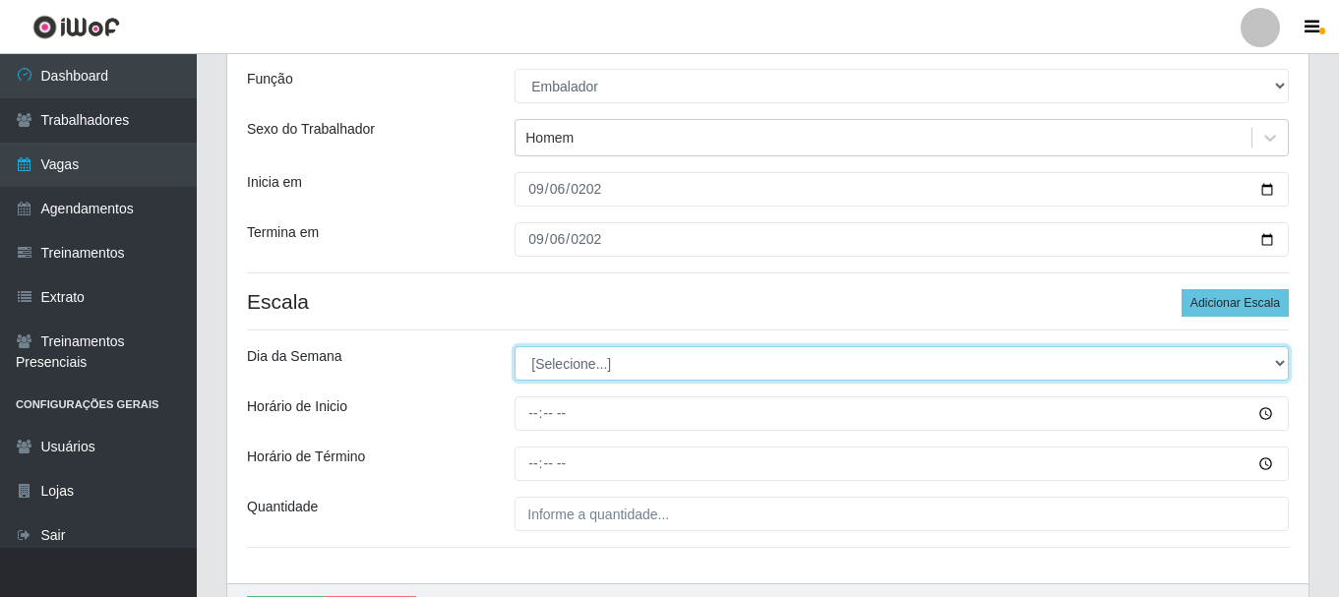
click at [762, 363] on select "[Selecione...] Segunda Terça Quarta Quinta Sexta Sábado Domingo" at bounding box center [902, 363] width 774 height 34
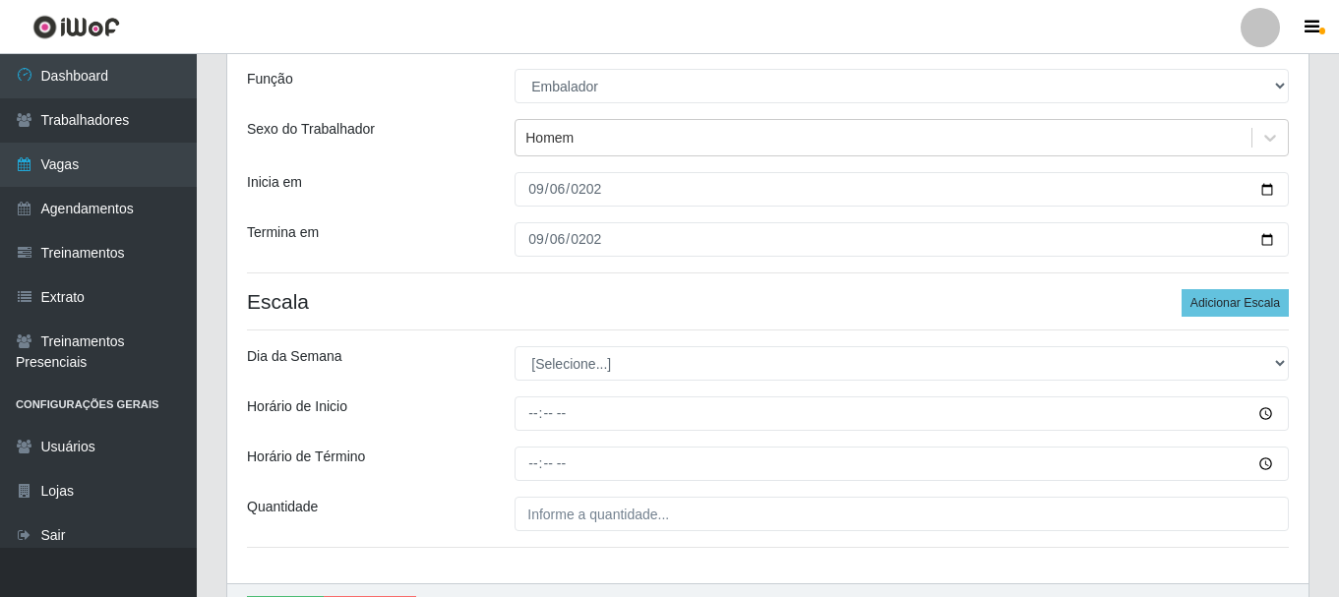
click at [613, 283] on div "Loja SuperShow - Asa Norte Função [Selecione...] ASG ASG + ASG ++ Auxiliar de D…" at bounding box center [767, 291] width 1081 height 584
click at [625, 342] on div "Loja SuperShow - Asa Norte Função [Selecione...] ASG ASG + ASG ++ Auxiliar de D…" at bounding box center [767, 291] width 1081 height 584
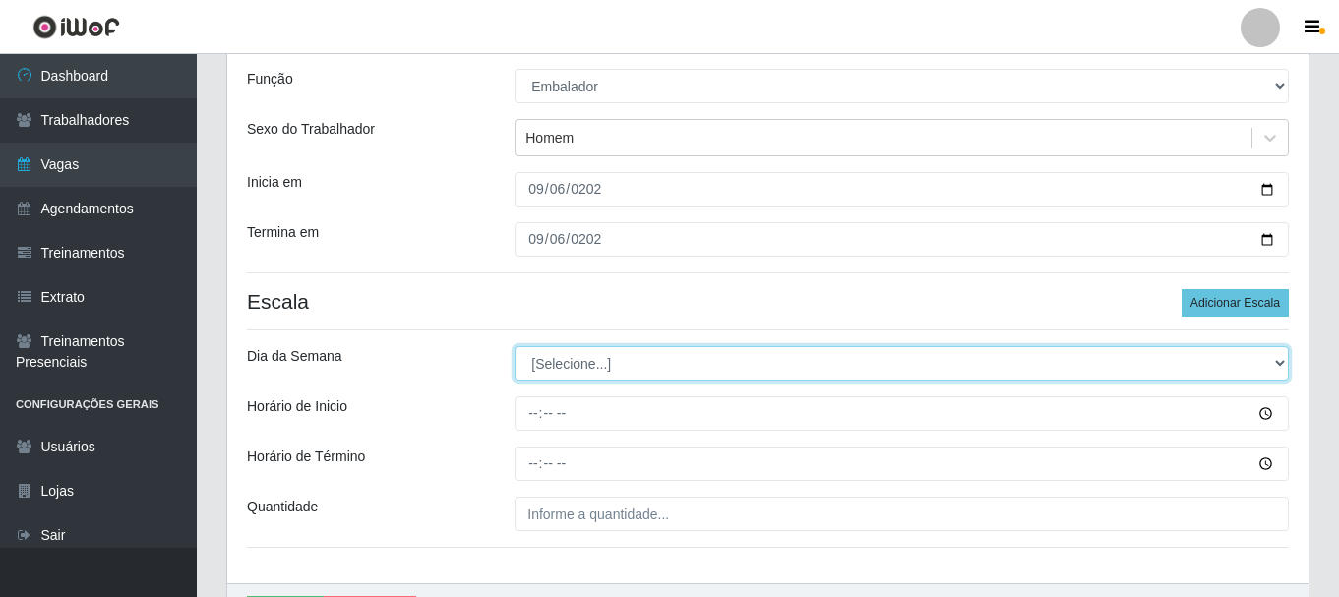
click at [626, 357] on select "[Selecione...] Segunda Terça Quarta Quinta Sexta Sábado Domingo" at bounding box center [902, 363] width 774 height 34
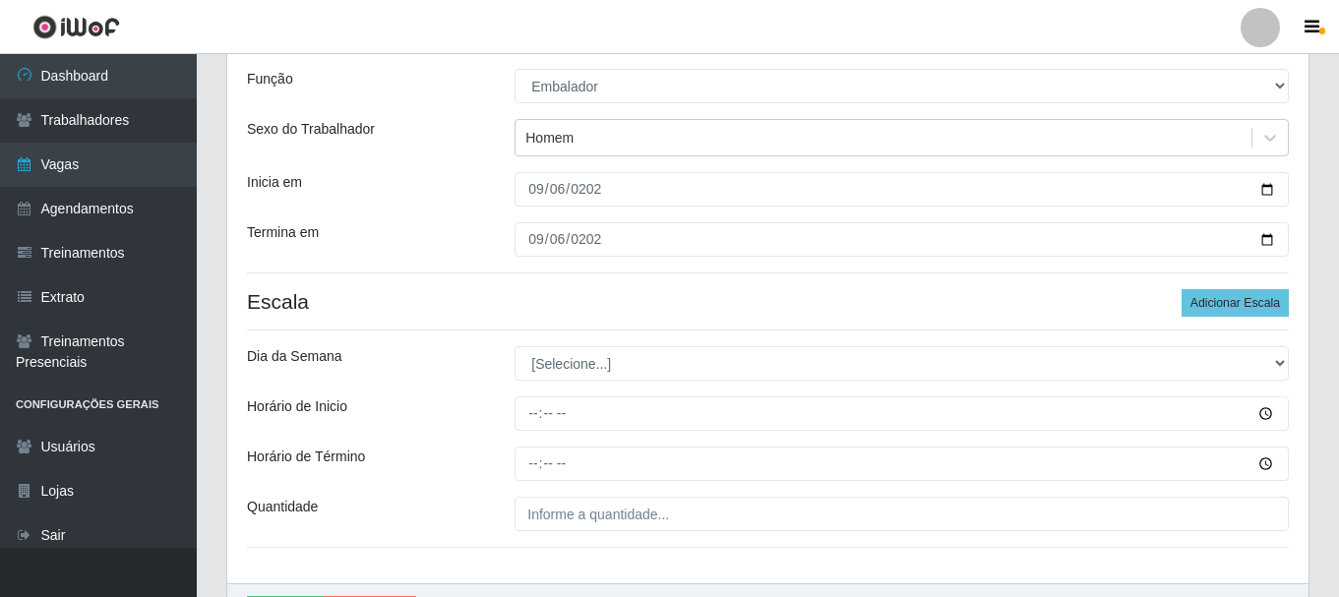
click at [611, 317] on div "Loja SuperShow - Asa Norte Função [Selecione...] ASG ASG + ASG ++ Auxiliar de D…" at bounding box center [767, 291] width 1081 height 584
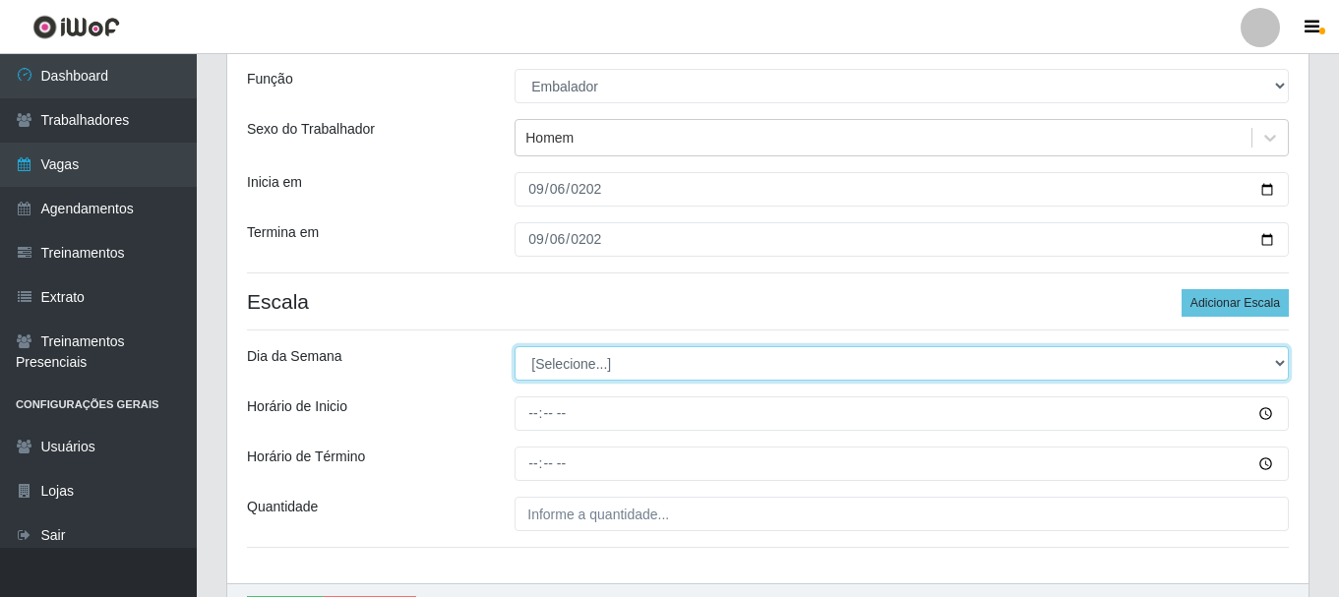
click at [589, 367] on select "[Selecione...] Segunda Terça Quarta Quinta Sexta Sábado Domingo" at bounding box center [902, 363] width 774 height 34
select select "6"
click at [515, 346] on select "[Selecione...] Segunda Terça Quarta Quinta Sexta Sábado Domingo" at bounding box center [902, 363] width 774 height 34
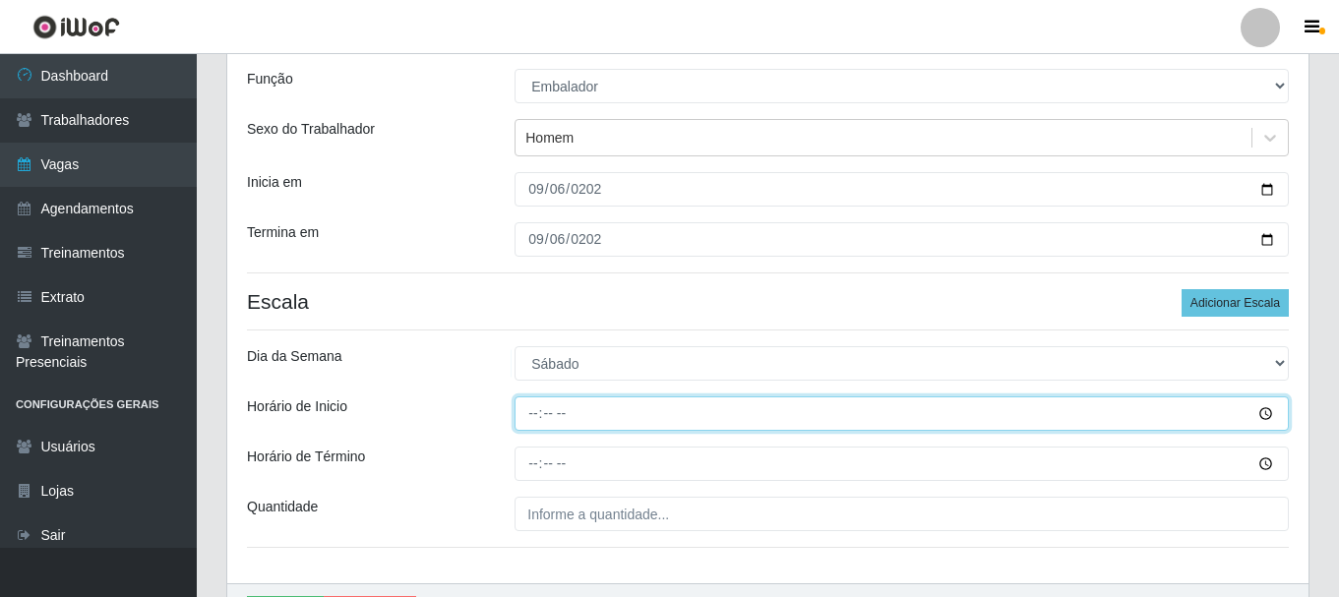
click at [540, 412] on input "Horário de Inicio" at bounding box center [902, 414] width 774 height 34
type input "08:00"
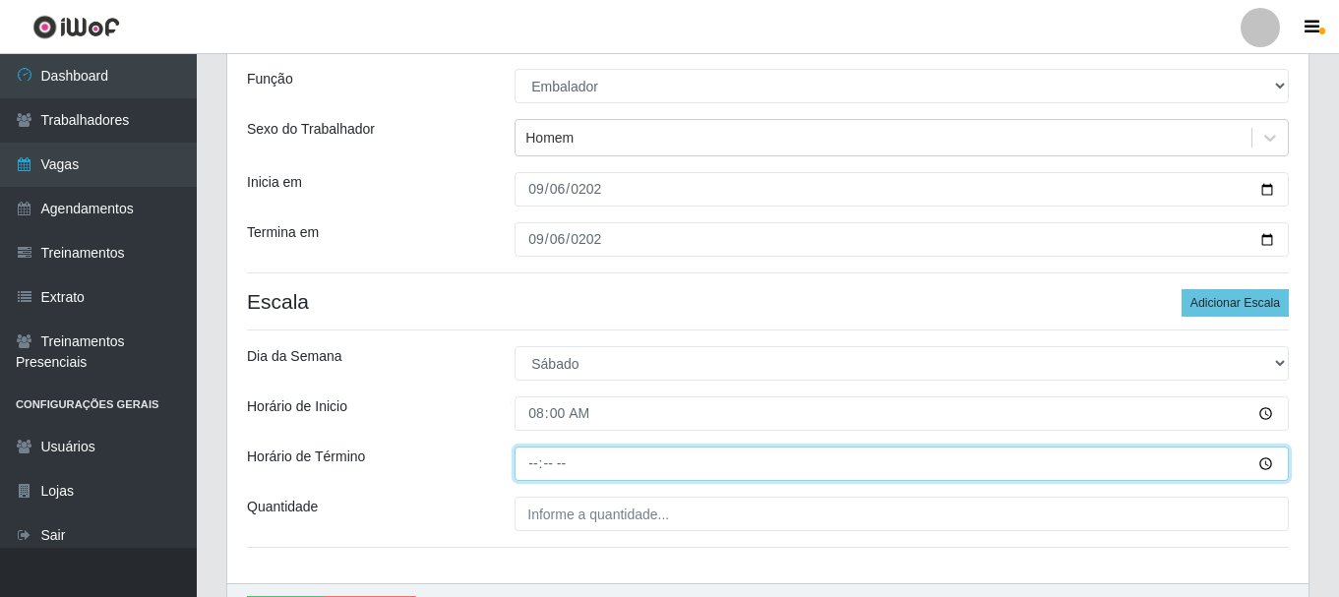
type input "14:00"
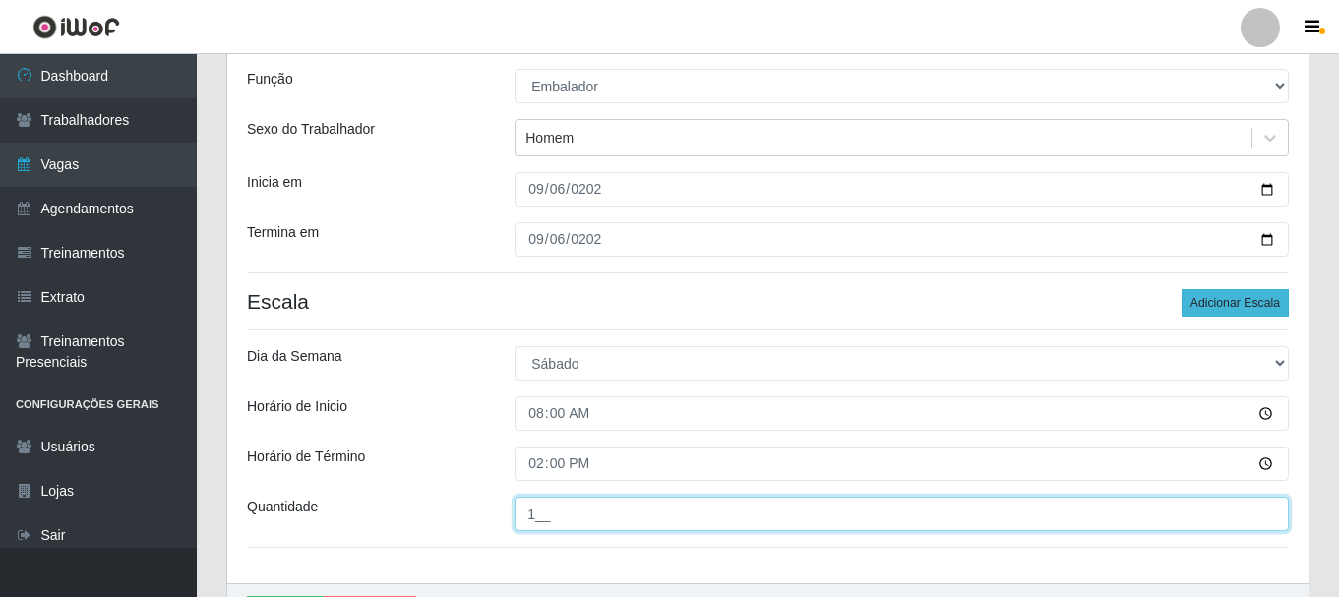
type input "1__"
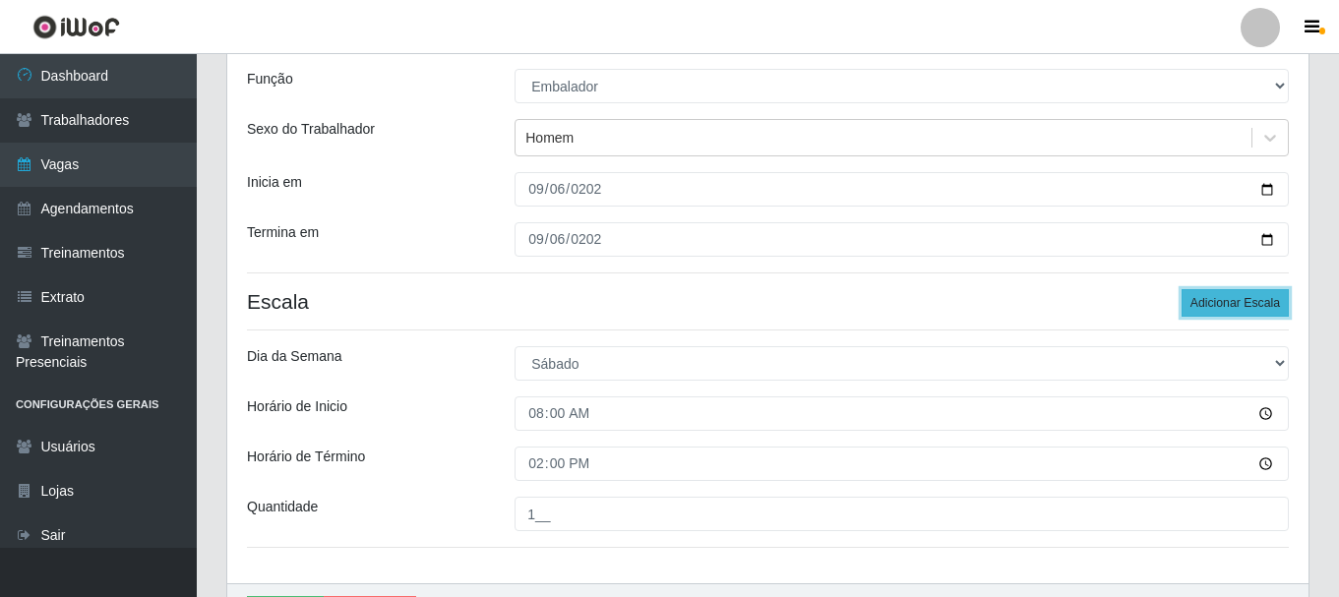
click at [1215, 306] on button "Adicionar Escala" at bounding box center [1235, 303] width 107 height 28
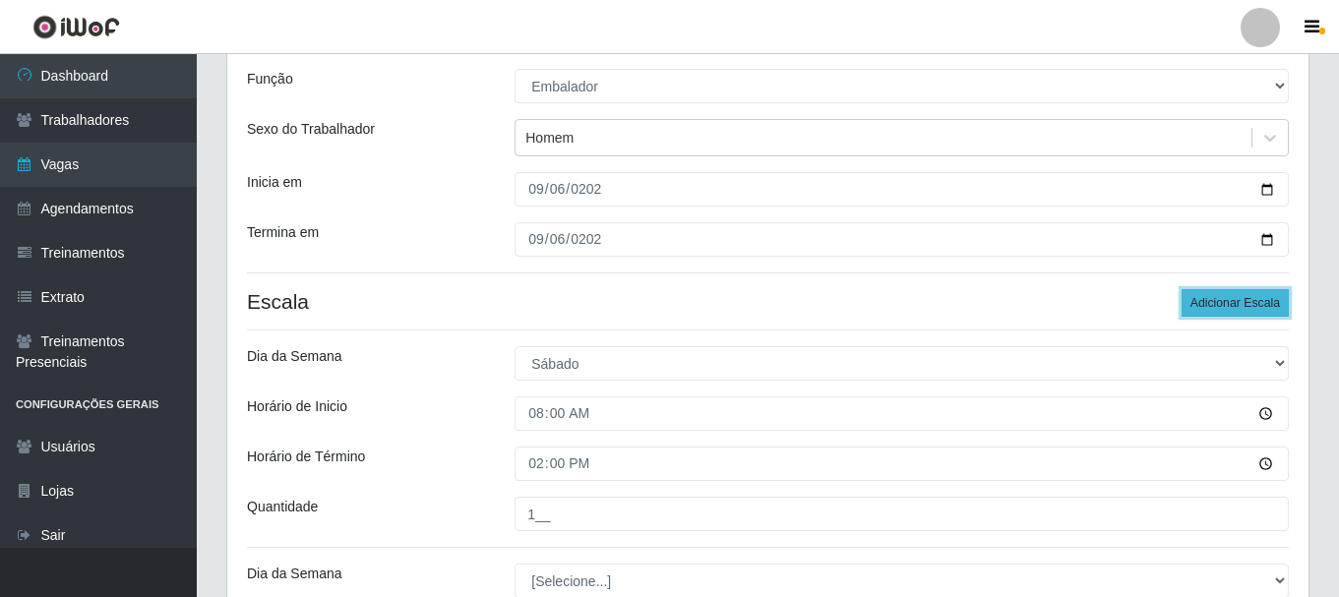
click at [1212, 305] on button "Adicionar Escala" at bounding box center [1235, 303] width 107 height 28
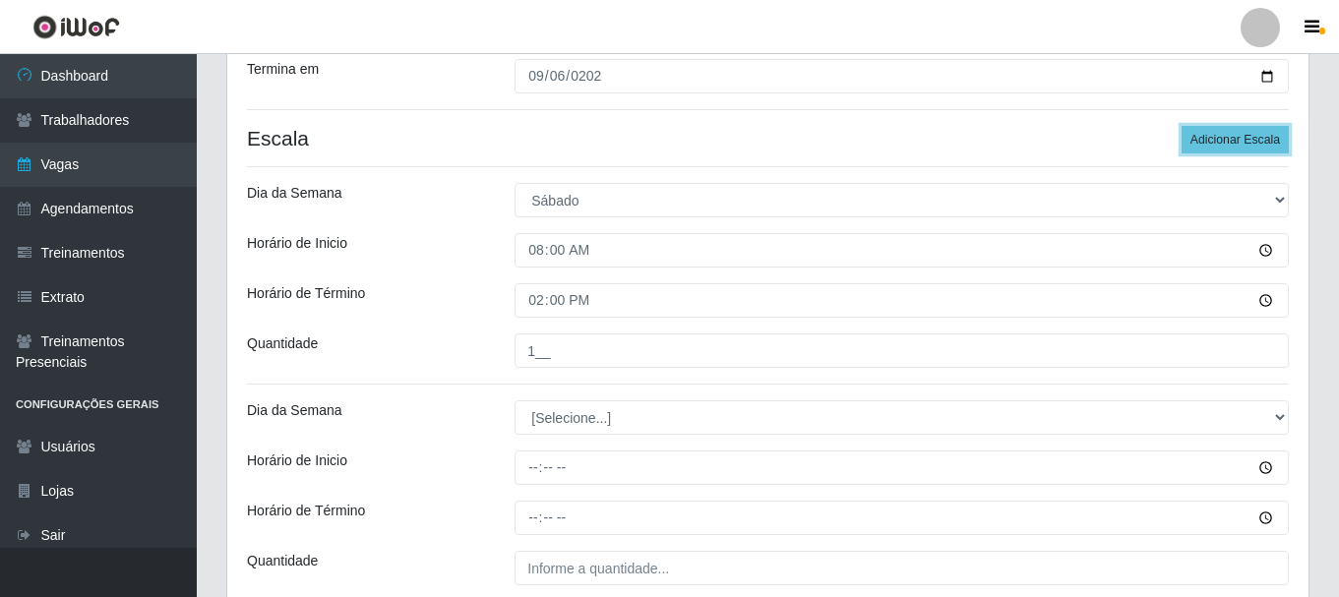
scroll to position [367, 0]
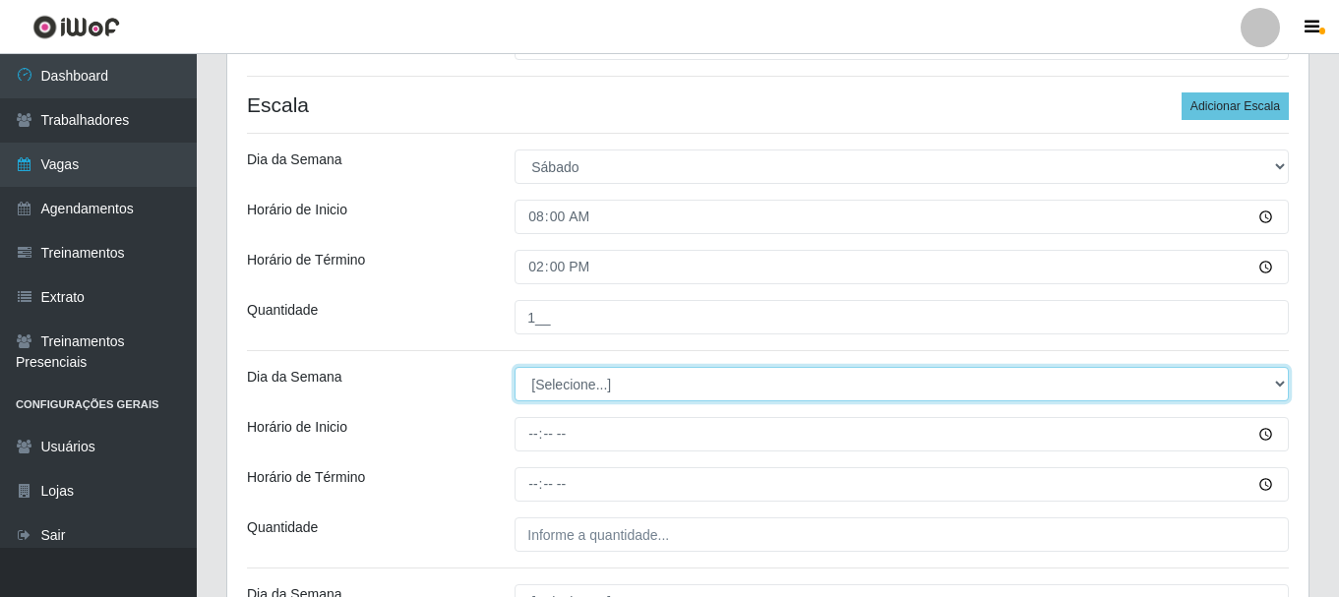
click at [587, 379] on select "[Selecione...] Segunda Terça Quarta Quinta Sexta Sábado Domingo" at bounding box center [902, 384] width 774 height 34
select select "6"
click at [515, 367] on select "[Selecione...] Segunda Terça Quarta Quinta Sexta Sábado Domingo" at bounding box center [902, 384] width 774 height 34
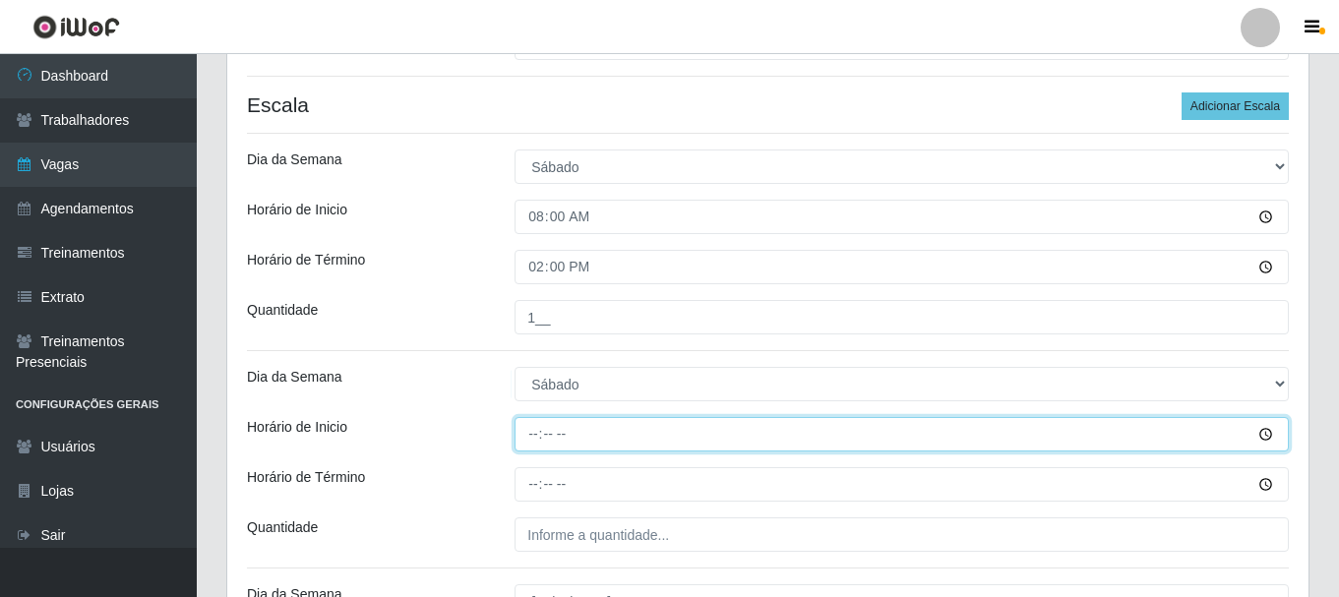
click at [535, 433] on input "Horário de Inicio" at bounding box center [902, 434] width 774 height 34
type input "09:00"
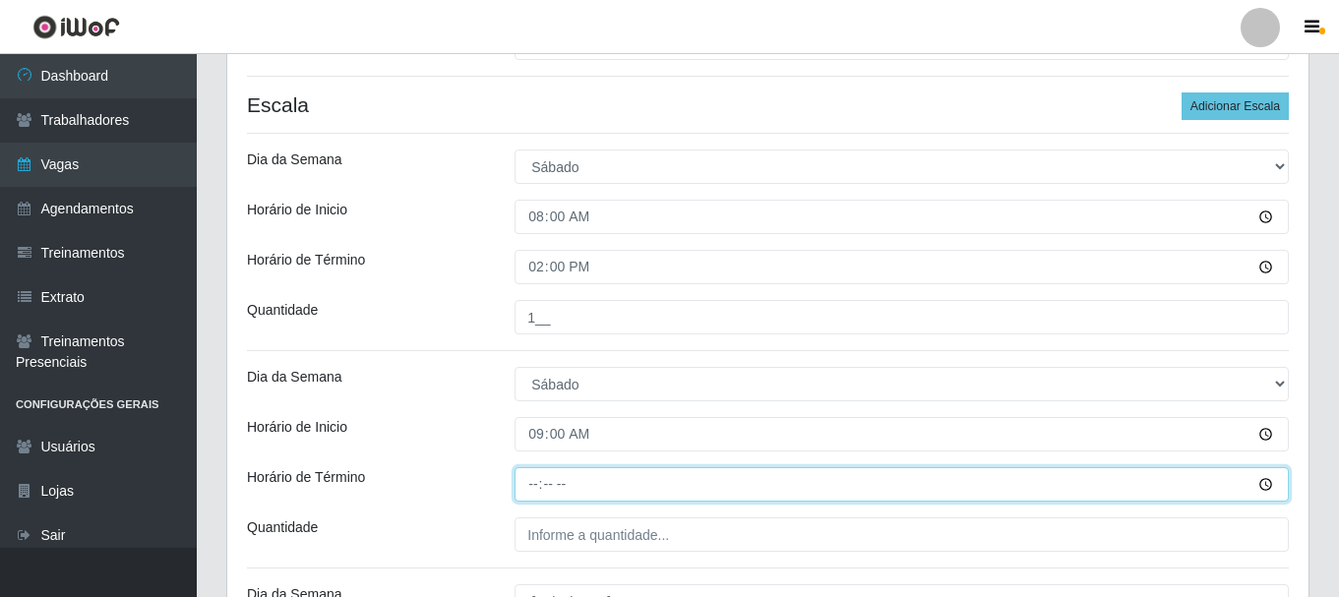
type input "15:00"
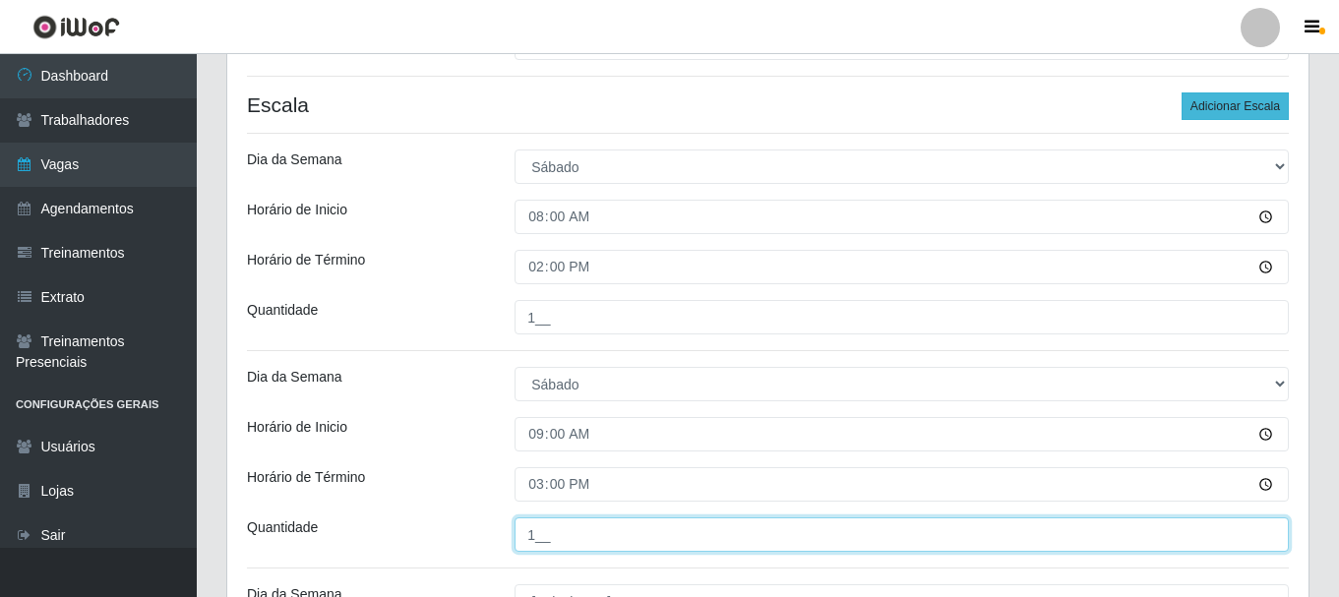
type input "1__"
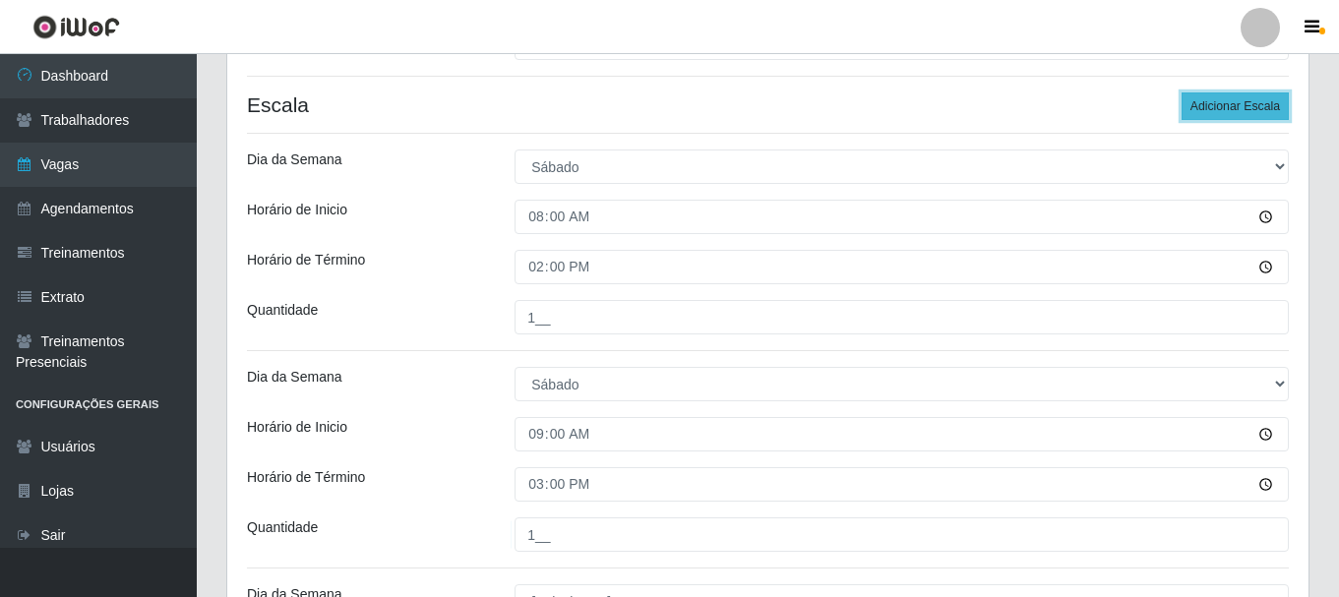
click at [1197, 101] on button "Adicionar Escala" at bounding box center [1235, 106] width 107 height 28
click at [1216, 101] on button "Adicionar Escala" at bounding box center [1235, 106] width 107 height 28
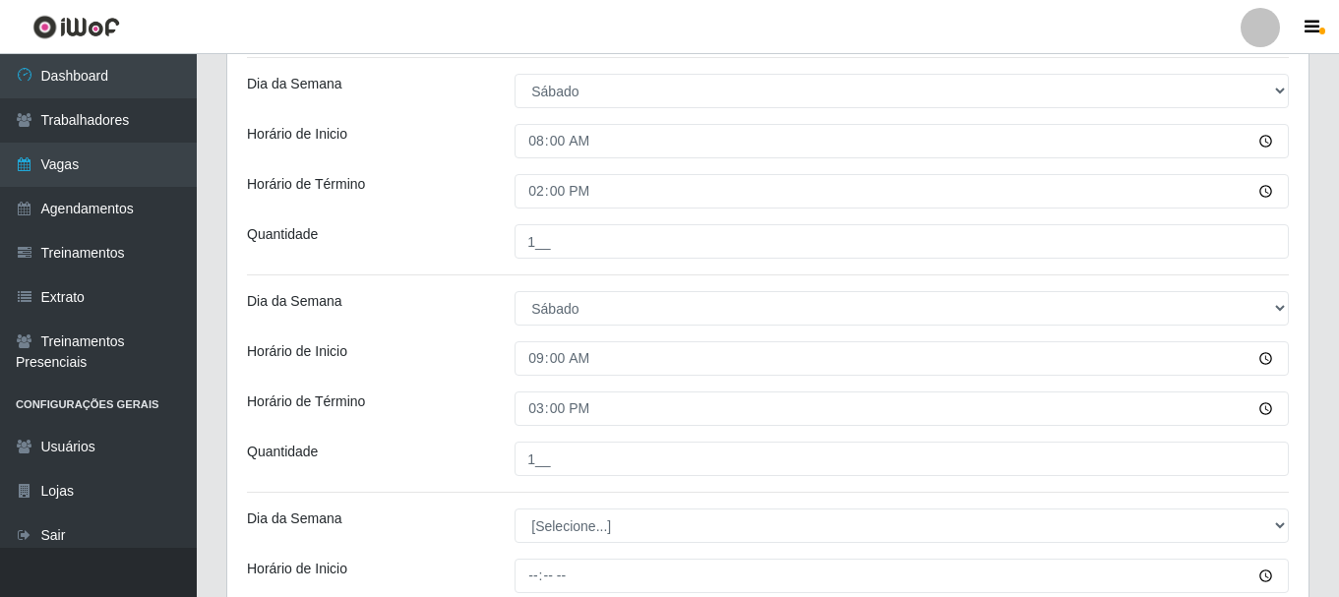
scroll to position [564, 0]
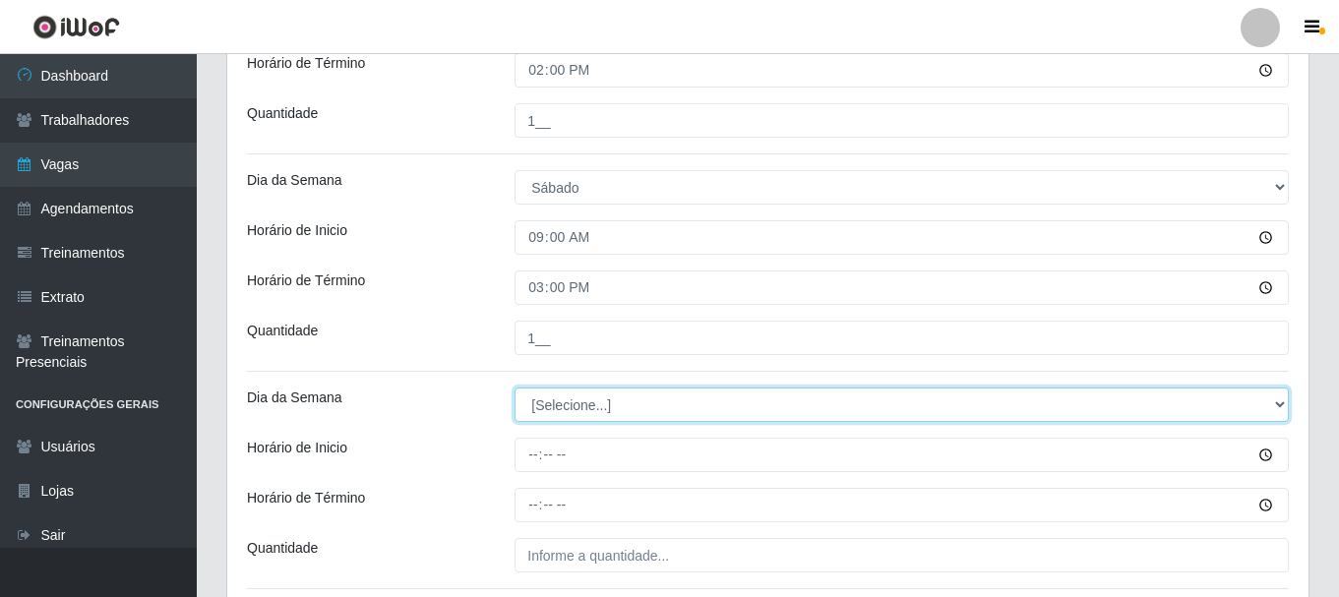
click at [620, 406] on select "[Selecione...] Segunda Terça Quarta Quinta Sexta Sábado Domingo" at bounding box center [902, 405] width 774 height 34
select select "6"
click at [515, 388] on select "[Selecione...] Segunda Terça Quarta Quinta Sexta Sábado Domingo" at bounding box center [902, 405] width 774 height 34
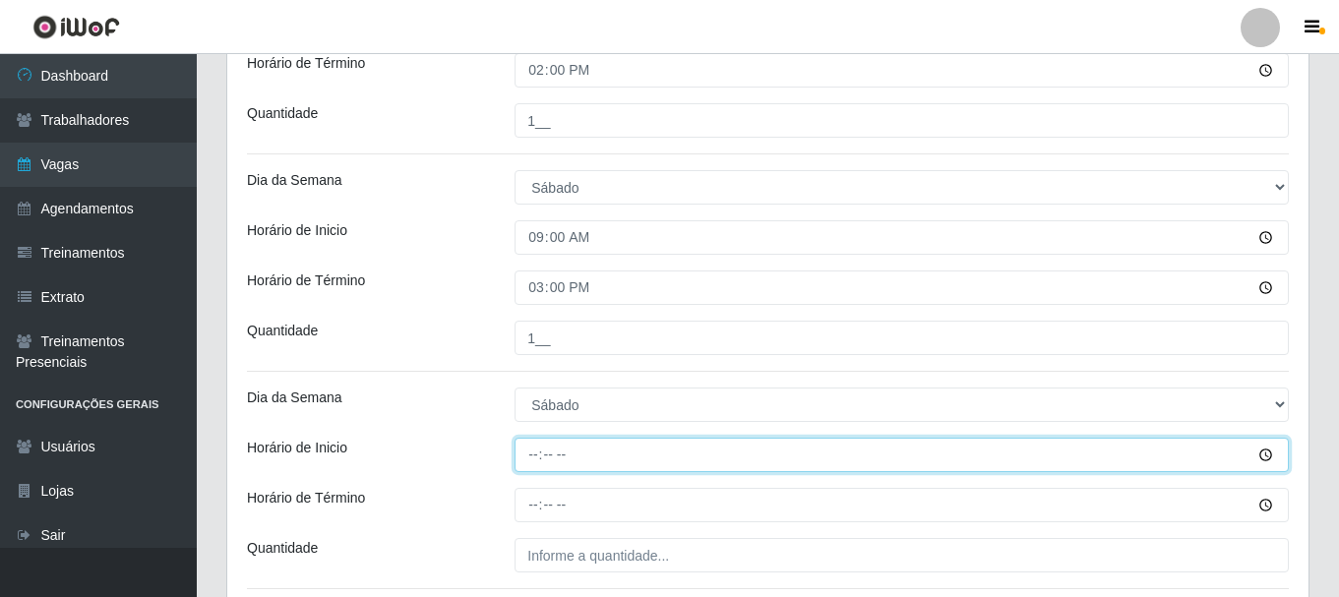
click at [534, 455] on input "Horário de Inicio" at bounding box center [902, 455] width 774 height 34
type input "12:00"
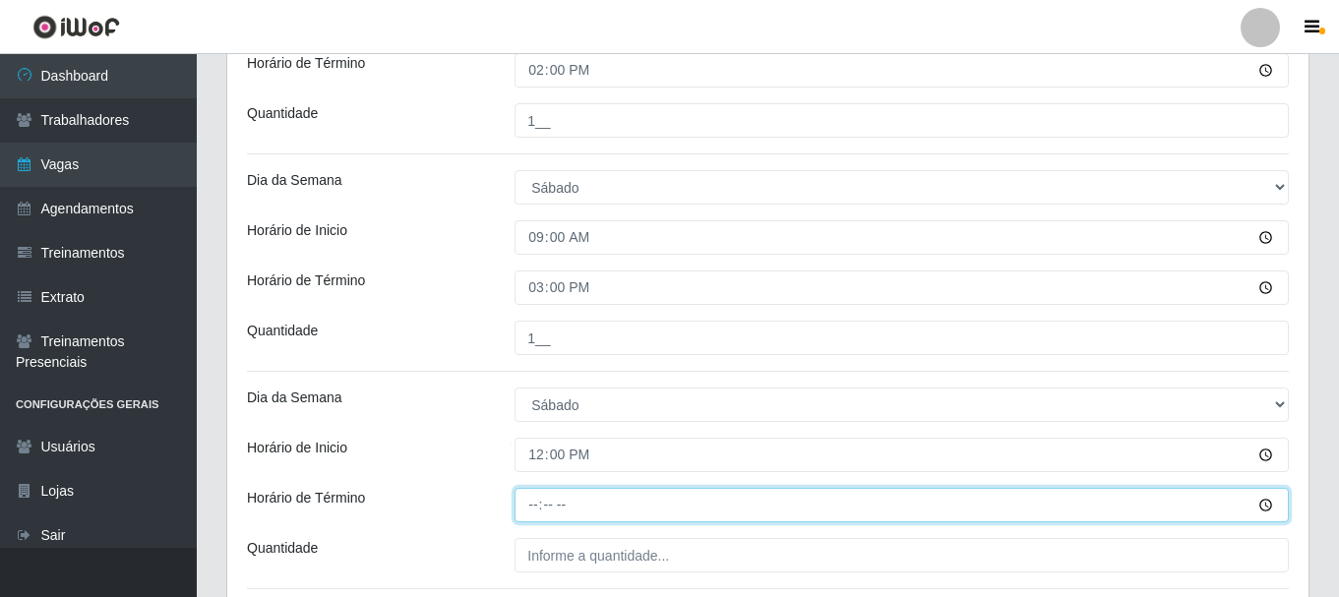
type input "17:00"
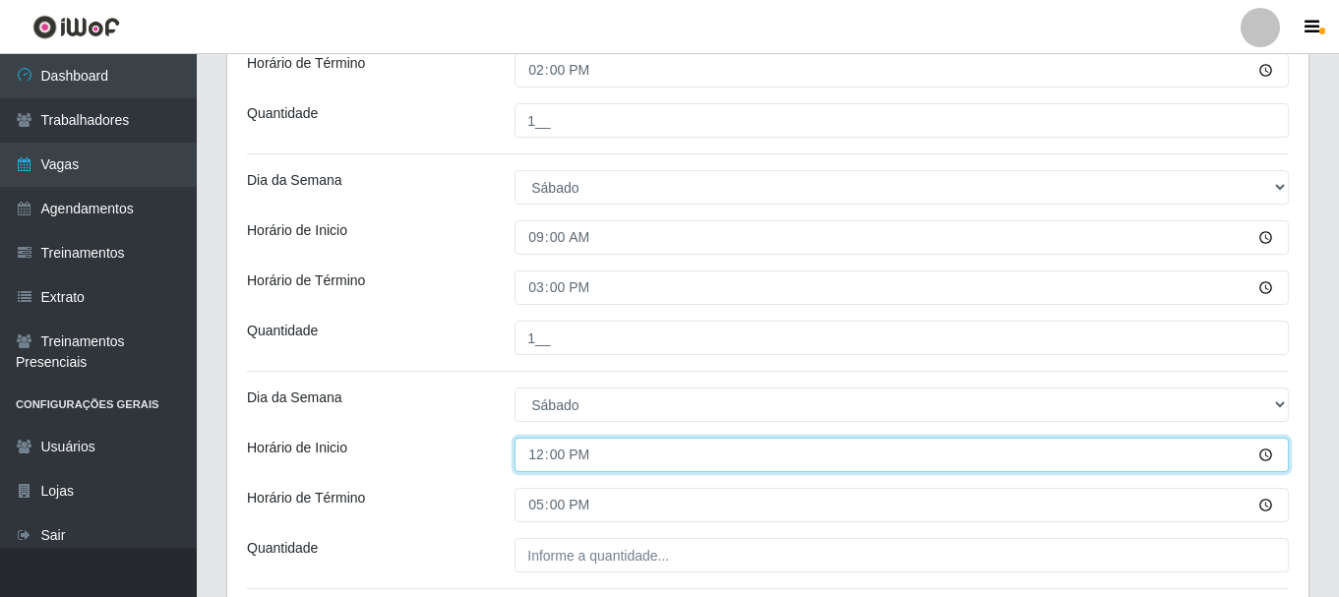
click at [538, 458] on input "12:00" at bounding box center [902, 455] width 774 height 34
type input "14:00"
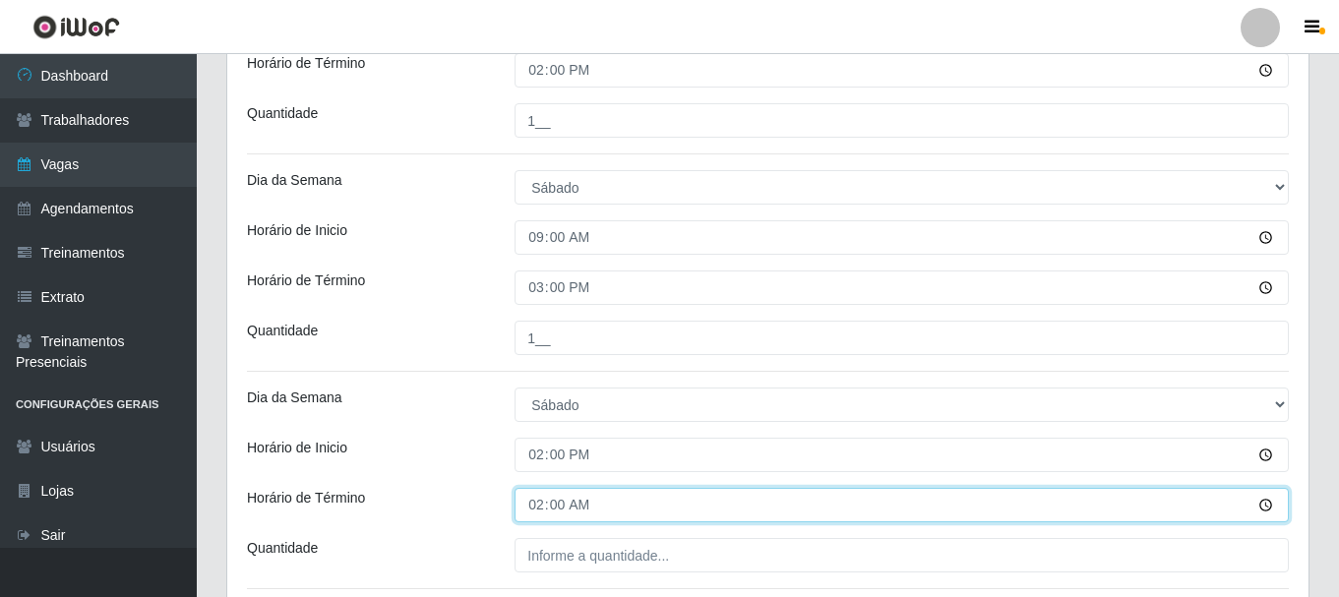
type input "20:00"
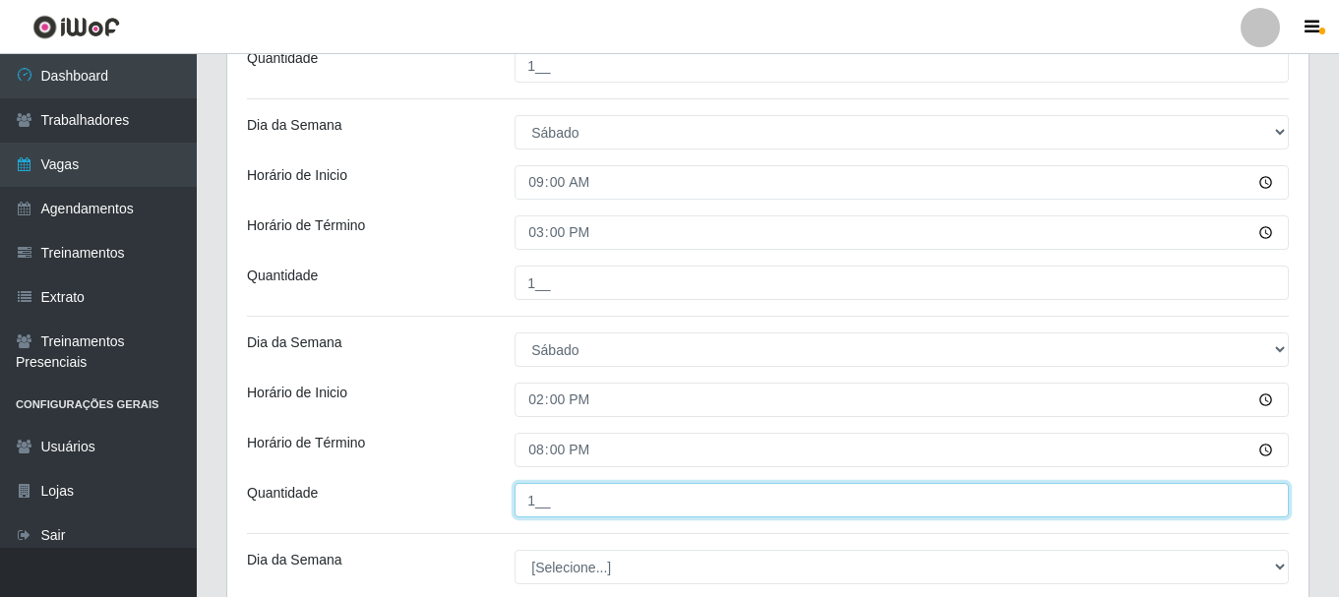
scroll to position [761, 0]
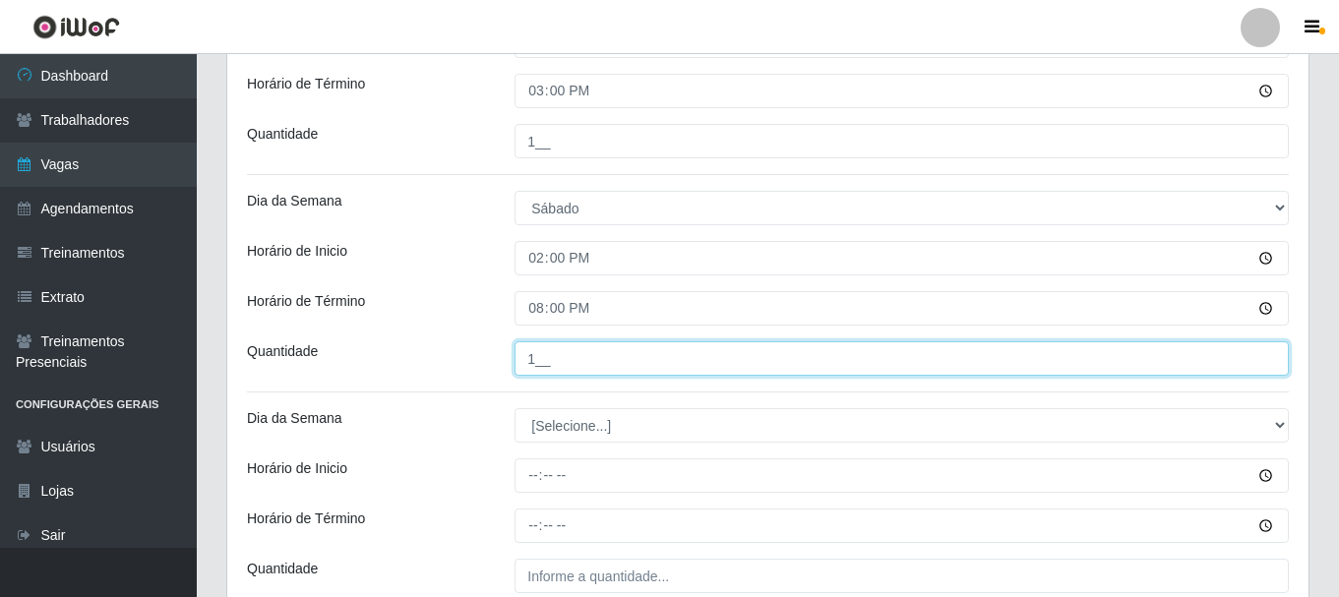
type input "1__"
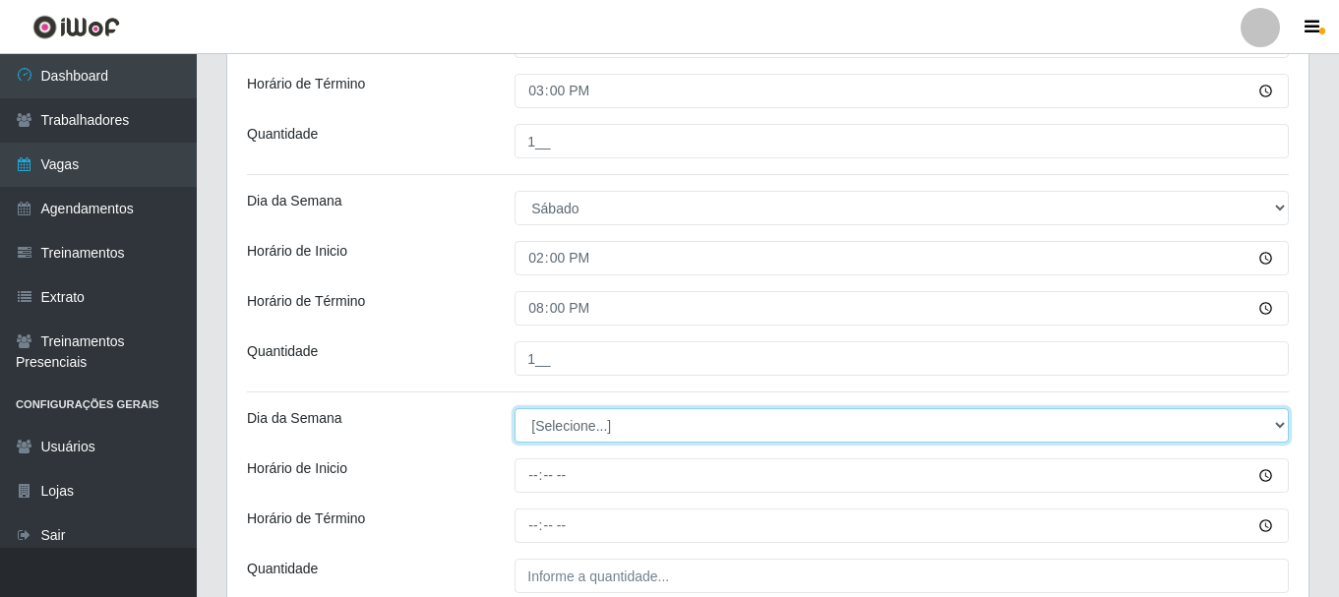
click at [607, 418] on select "[Selecione...] Segunda Terça Quarta Quinta Sexta Sábado Domingo" at bounding box center [902, 425] width 774 height 34
select select "6"
click at [515, 408] on select "[Selecione...] Segunda Terça Quarta Quinta Sexta Sábado Domingo" at bounding box center [902, 425] width 774 height 34
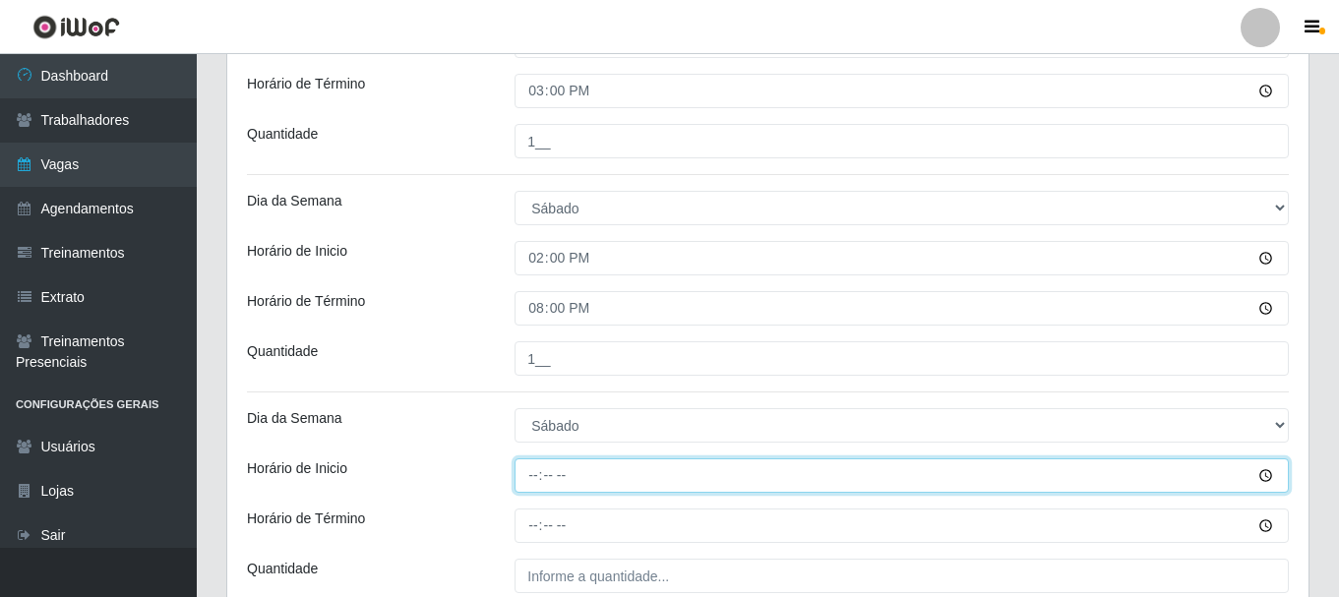
drag, startPoint x: 532, startPoint y: 474, endPoint x: 547, endPoint y: 507, distance: 35.7
click at [534, 477] on input "Horário de Inicio" at bounding box center [902, 476] width 774 height 34
type input "15:20"
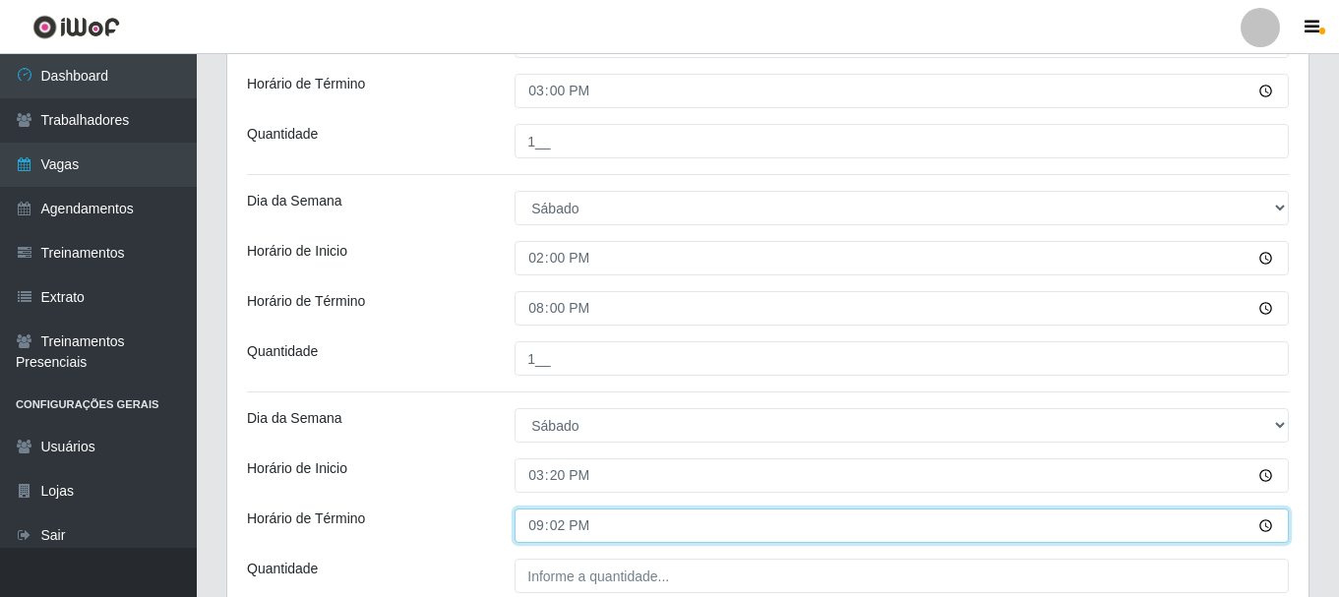
type input "21:20"
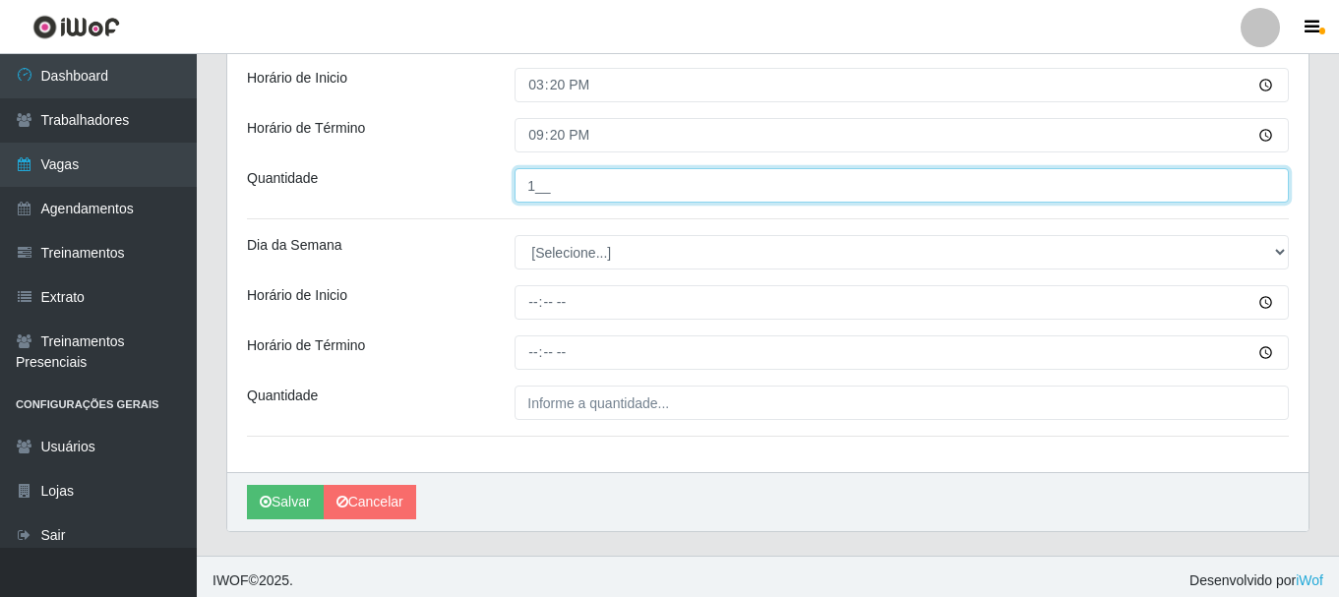
scroll to position [1159, 0]
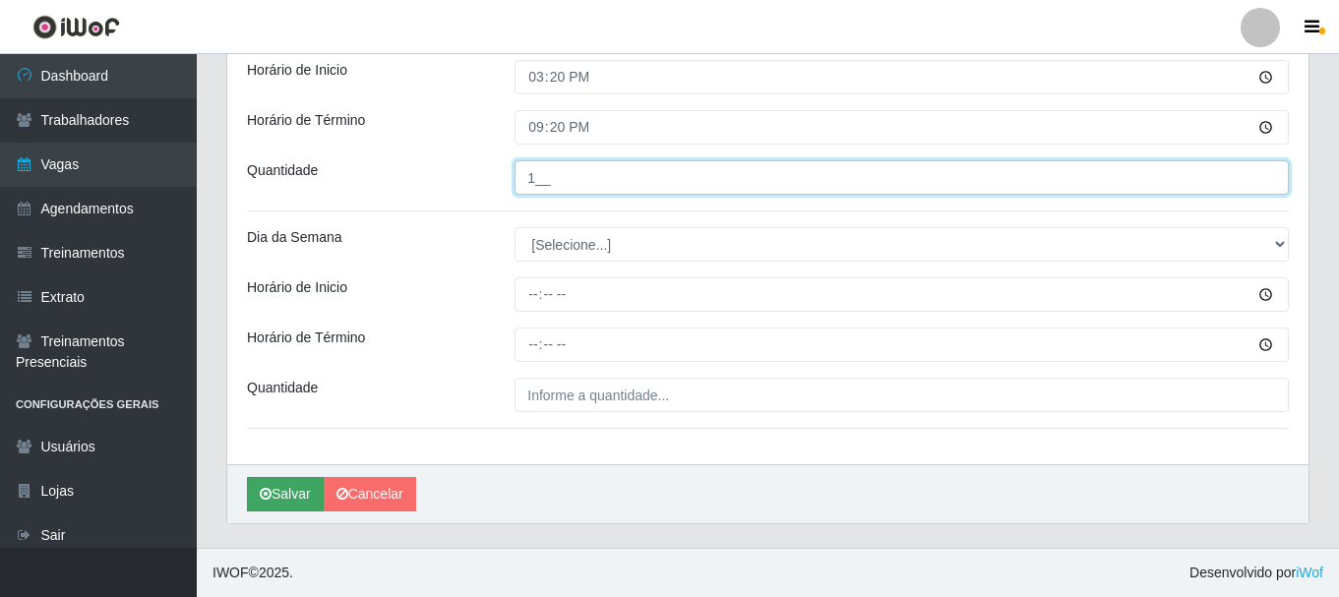
type input "1__"
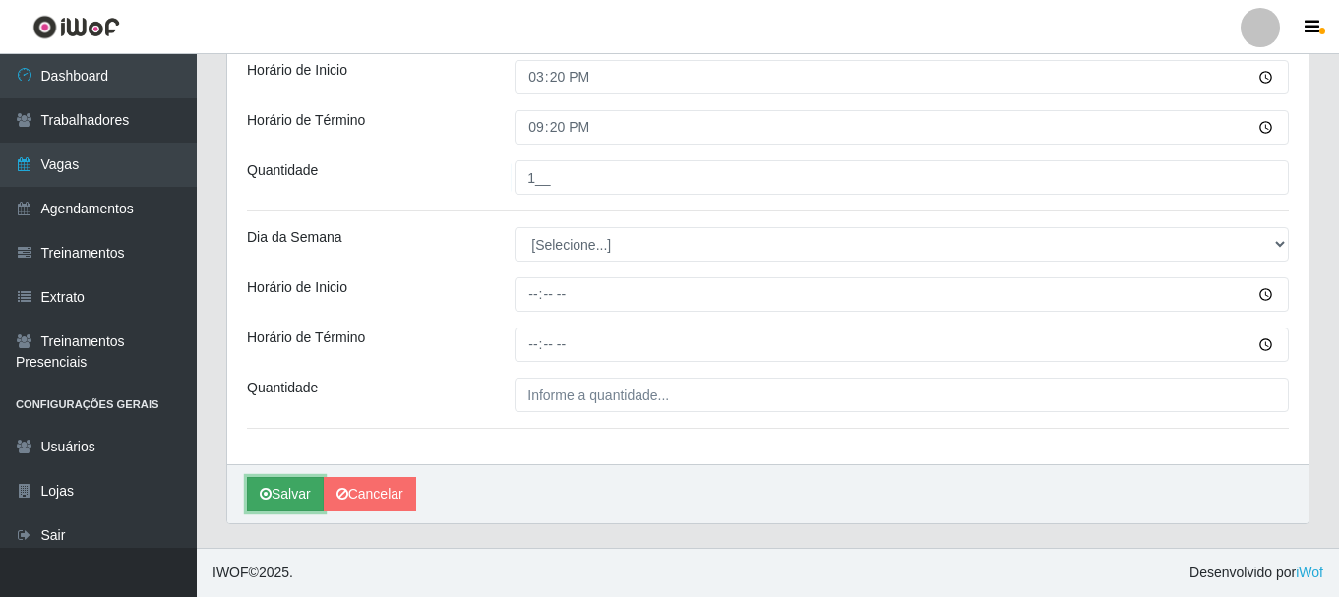
click at [296, 492] on button "Salvar" at bounding box center [285, 494] width 77 height 34
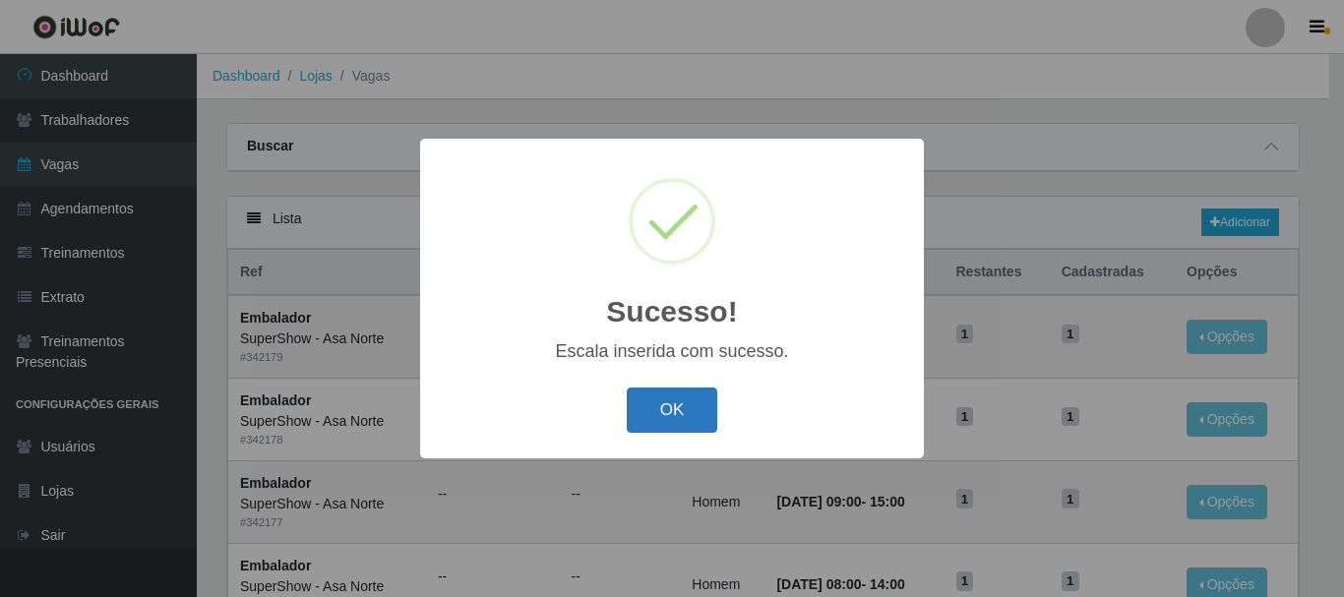
click at [684, 405] on button "OK" at bounding box center [673, 411] width 92 height 46
